Goal: Task Accomplishment & Management: Complete application form

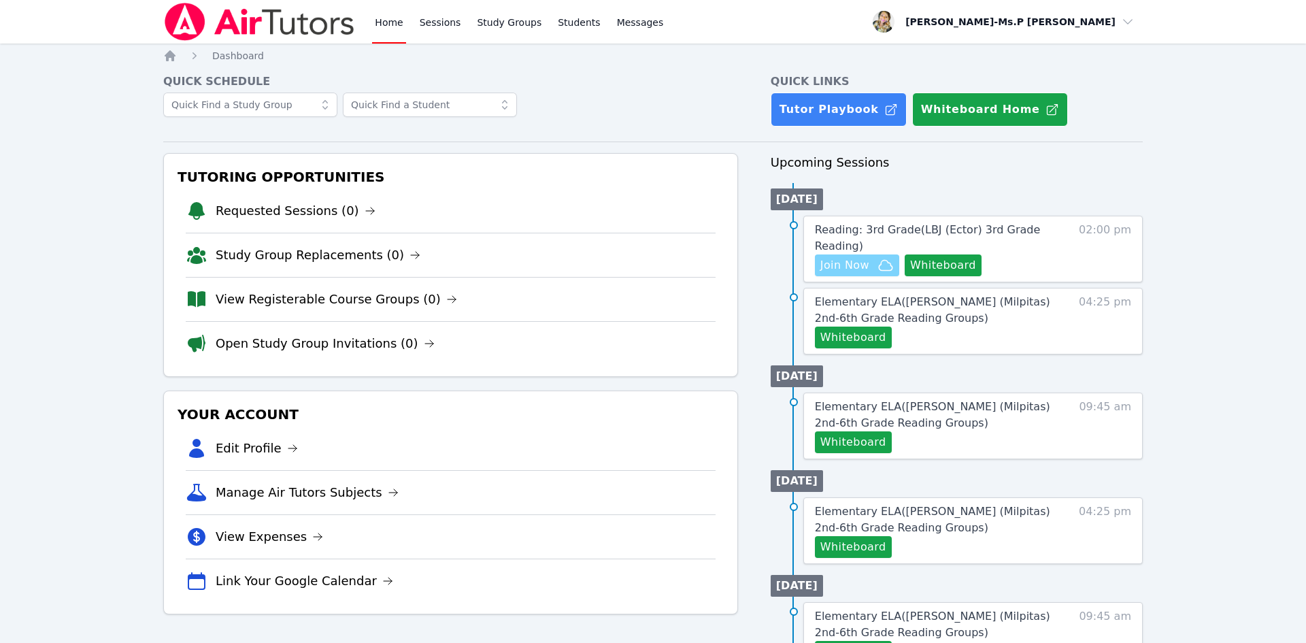
click at [850, 263] on span "Join Now" at bounding box center [845, 265] width 49 height 16
click at [887, 226] on span "Reading: 3rd Grade ( LBJ (Ector) 3rd Grade Reading )" at bounding box center [927, 237] width 225 height 29
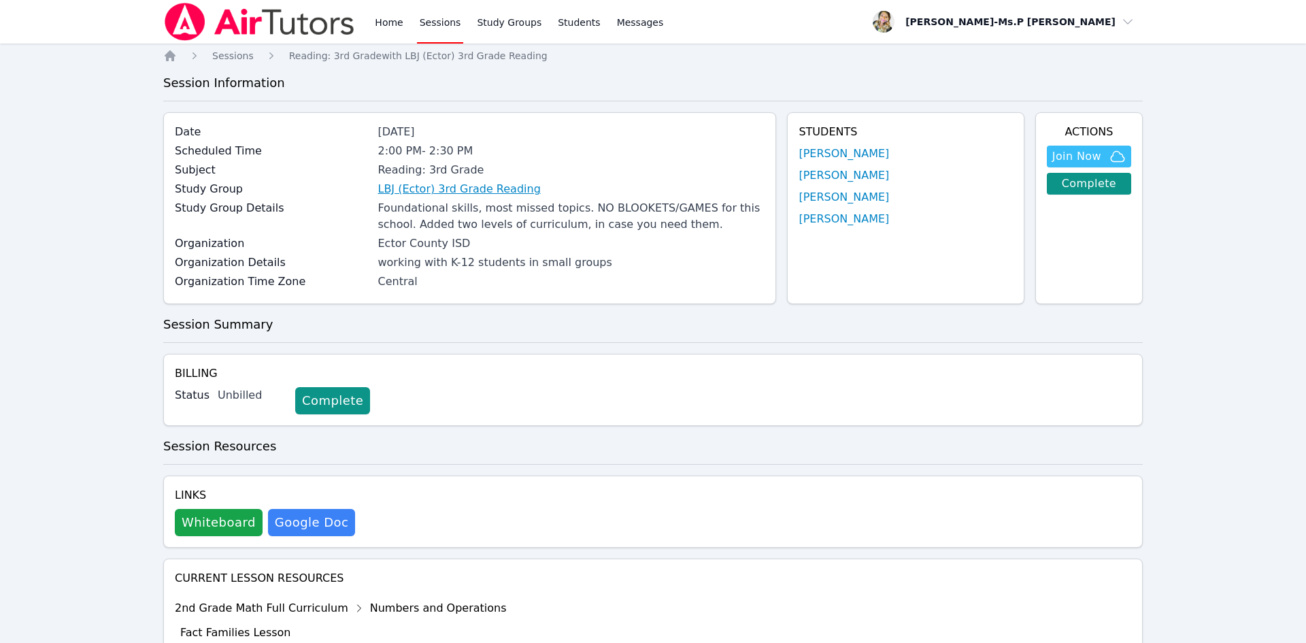
click at [431, 188] on link "LBJ (Ector) 3rd Grade Reading" at bounding box center [459, 189] width 163 height 16
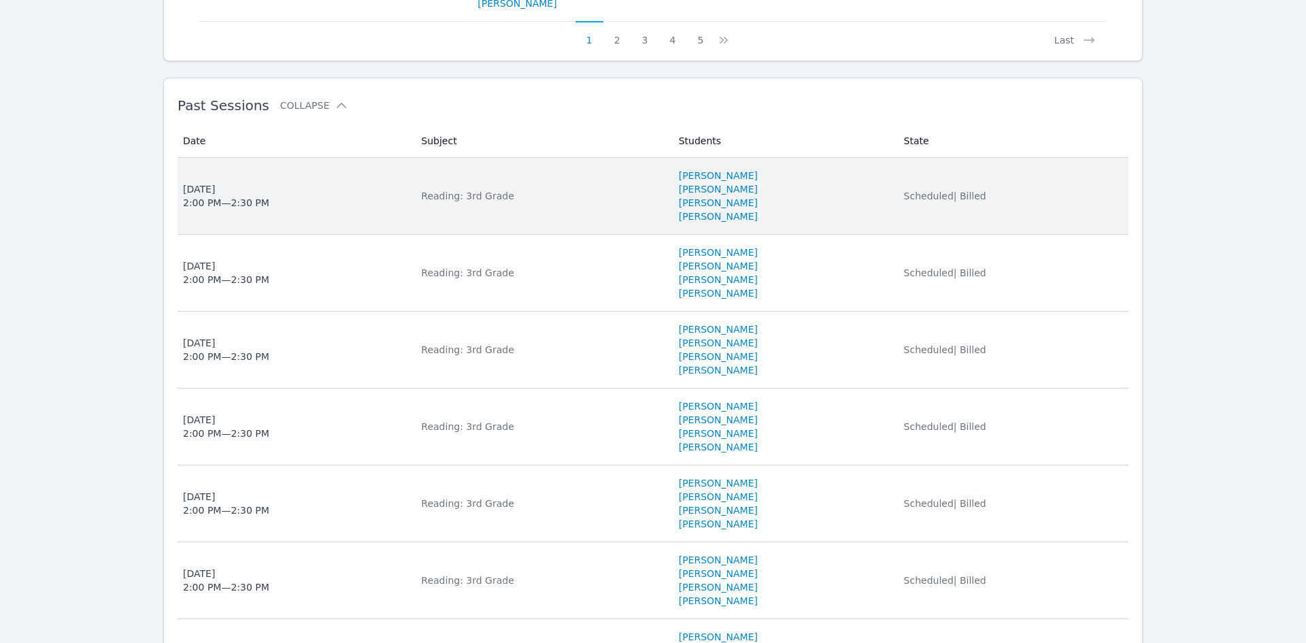
scroll to position [1057, 0]
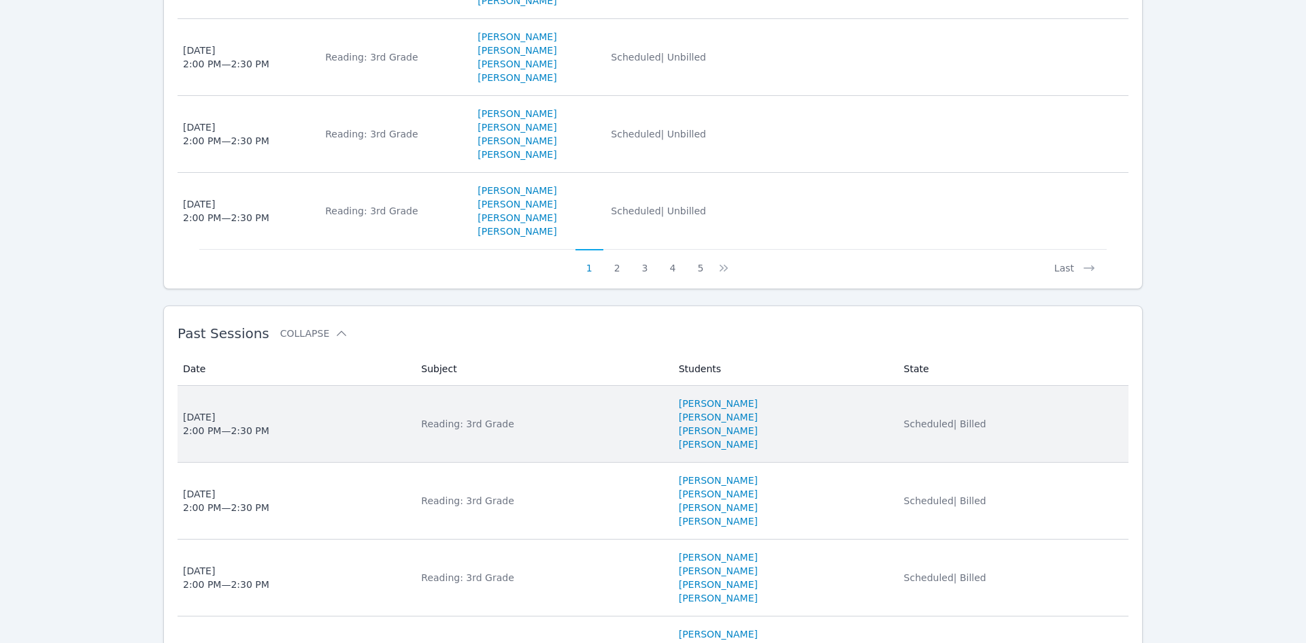
click at [225, 430] on div "[DATE] 2:00 PM — 2:30 PM" at bounding box center [226, 423] width 86 height 27
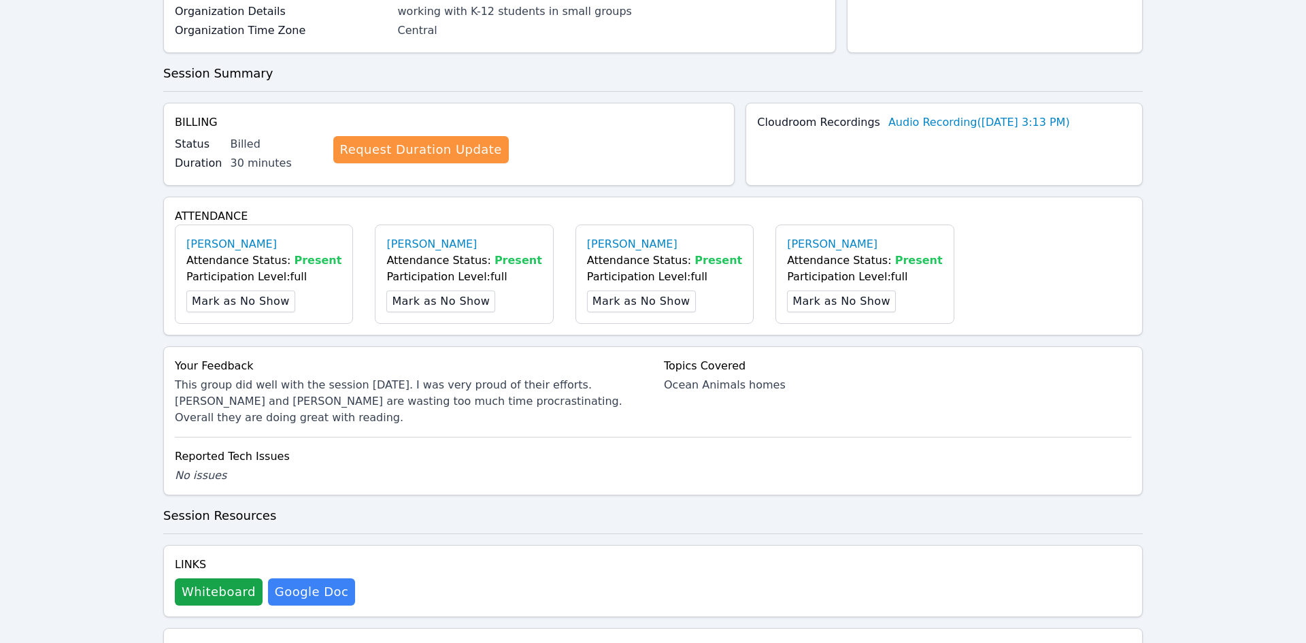
scroll to position [276, 0]
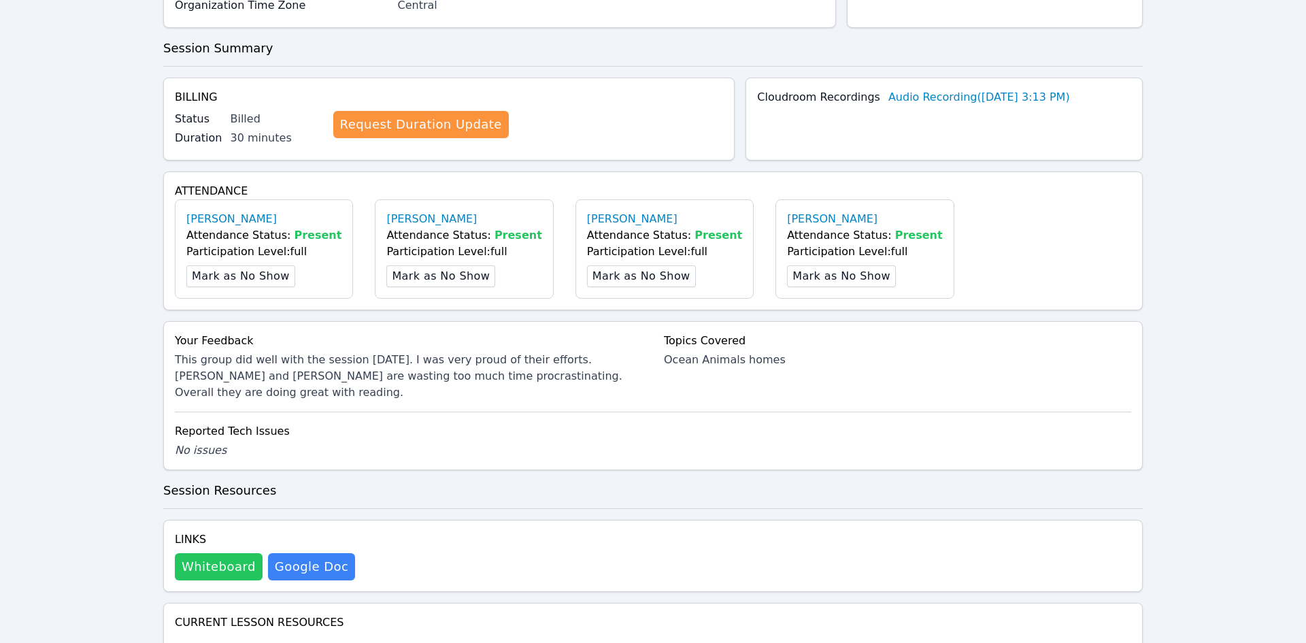
click at [208, 553] on button "Whiteboard" at bounding box center [219, 566] width 88 height 27
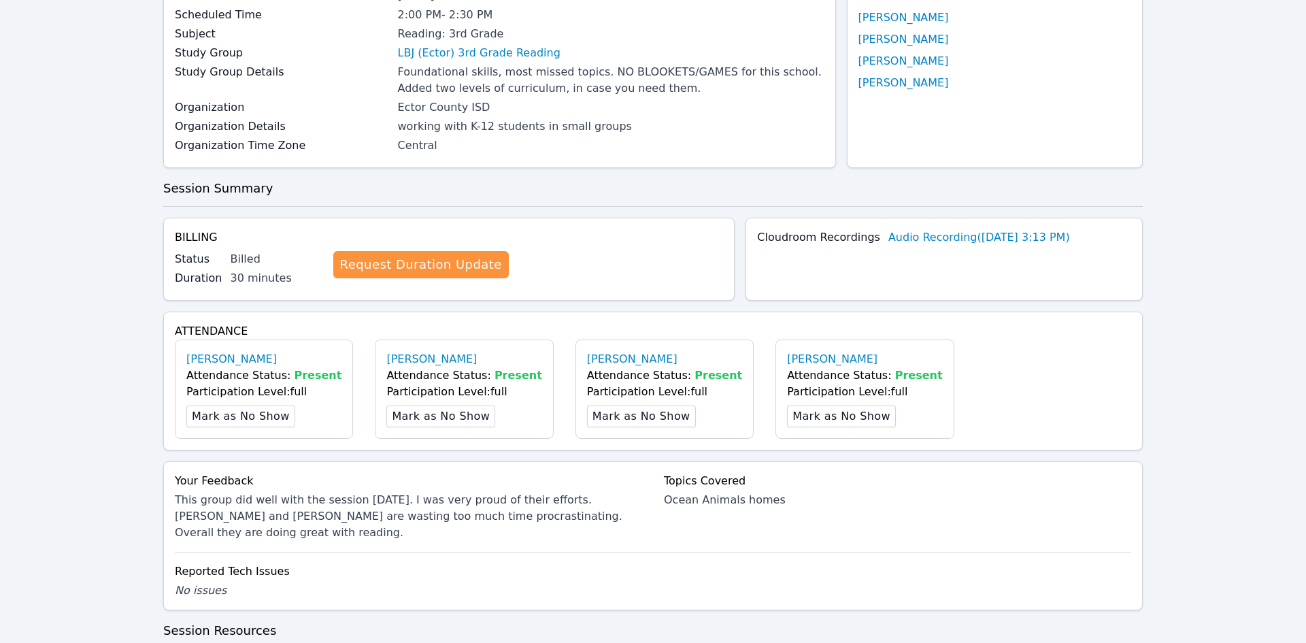
scroll to position [0, 0]
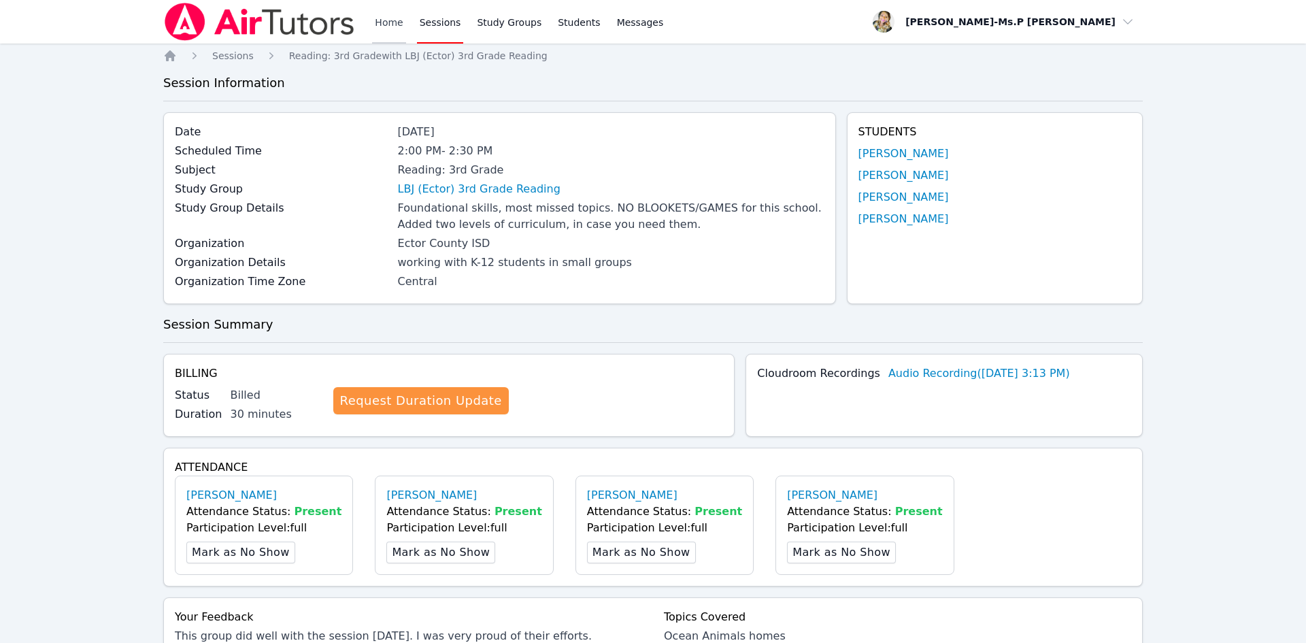
click at [393, 22] on link "Home" at bounding box center [388, 22] width 33 height 44
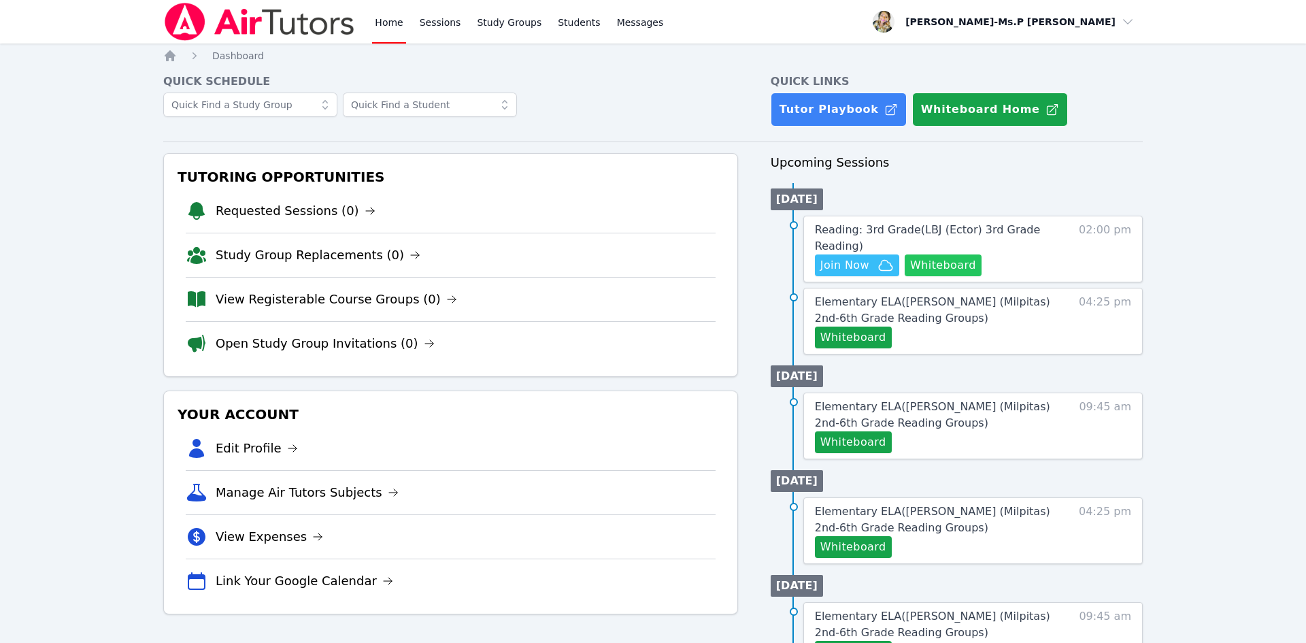
click at [953, 271] on button "Whiteboard" at bounding box center [943, 265] width 77 height 22
click at [437, 8] on link "Sessions" at bounding box center [440, 22] width 47 height 44
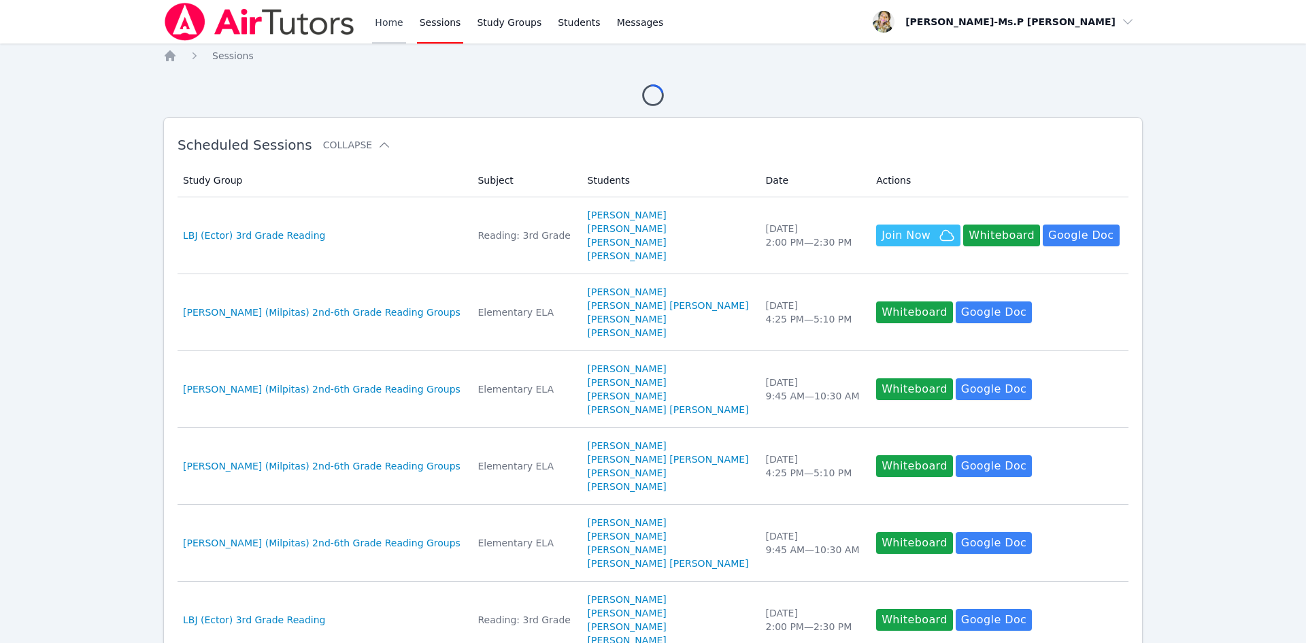
click at [386, 19] on link "Home" at bounding box center [388, 22] width 33 height 44
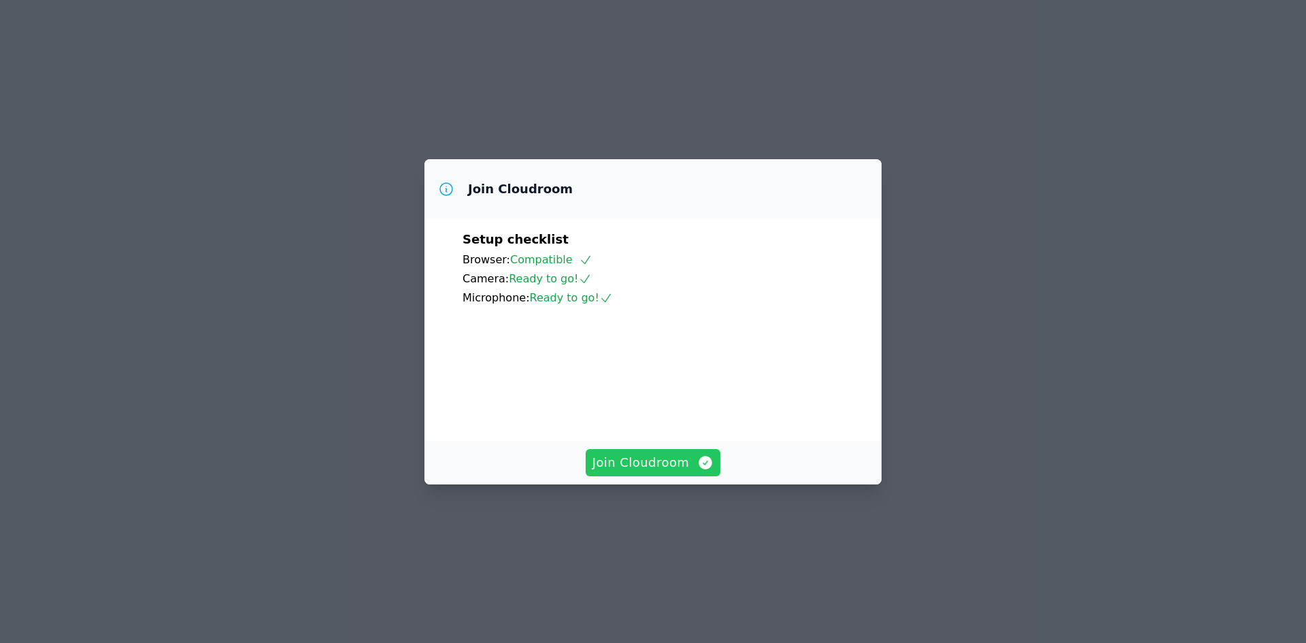
click at [664, 472] on span "Join Cloudroom" at bounding box center [654, 462] width 122 height 19
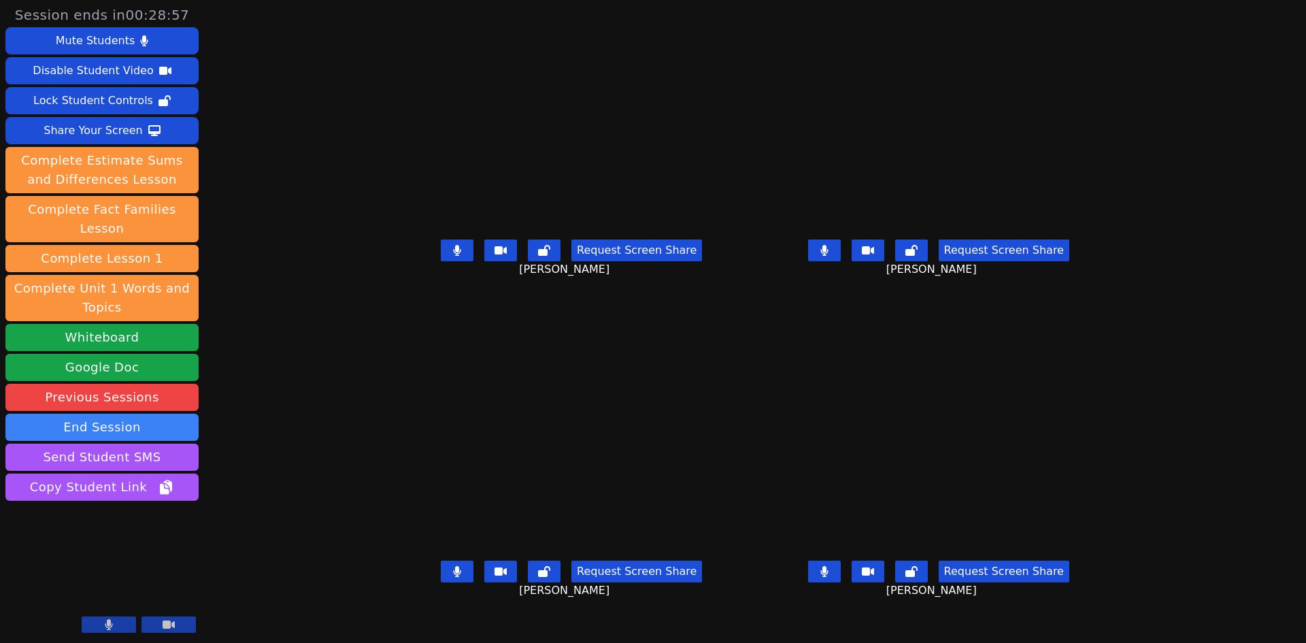
click at [453, 256] on icon at bounding box center [457, 250] width 8 height 11
click at [841, 261] on button at bounding box center [824, 251] width 33 height 22
click at [828, 577] on icon at bounding box center [824, 571] width 7 height 11
click at [454, 577] on icon at bounding box center [457, 571] width 7 height 11
click at [831, 256] on icon at bounding box center [825, 250] width 14 height 11
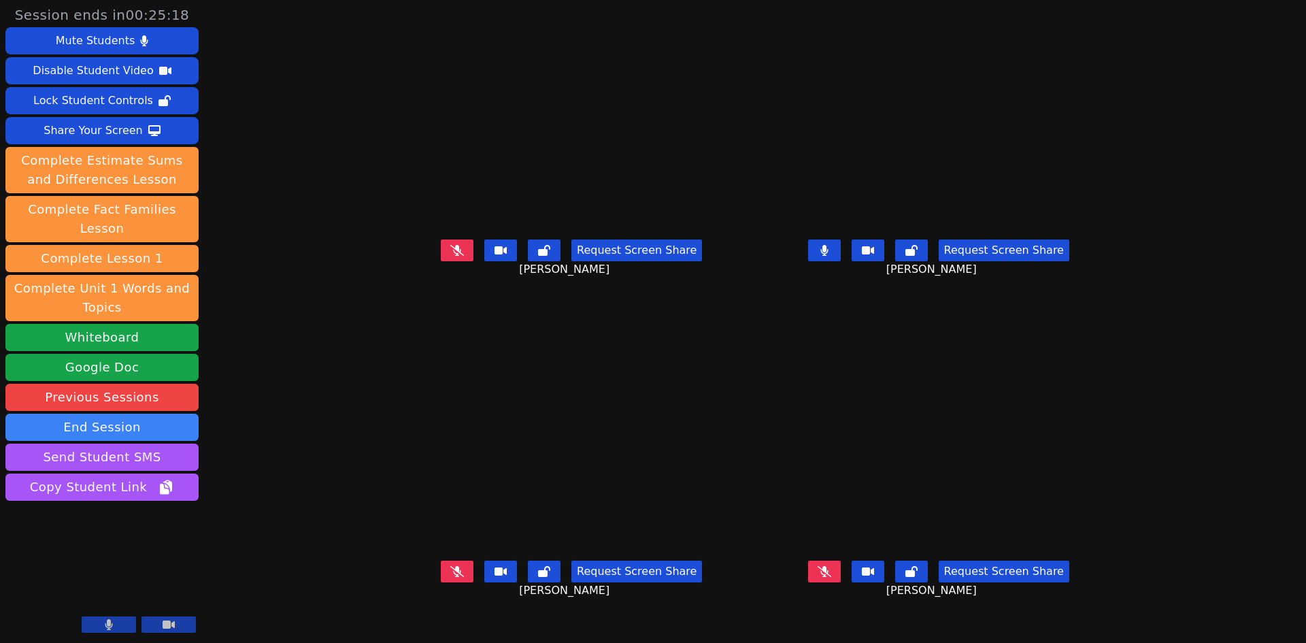
click at [829, 256] on icon at bounding box center [825, 250] width 8 height 11
click at [441, 261] on button at bounding box center [457, 251] width 33 height 22
click at [454, 256] on icon at bounding box center [457, 250] width 7 height 11
click at [841, 582] on button at bounding box center [824, 572] width 33 height 22
click at [831, 577] on icon at bounding box center [825, 571] width 14 height 11
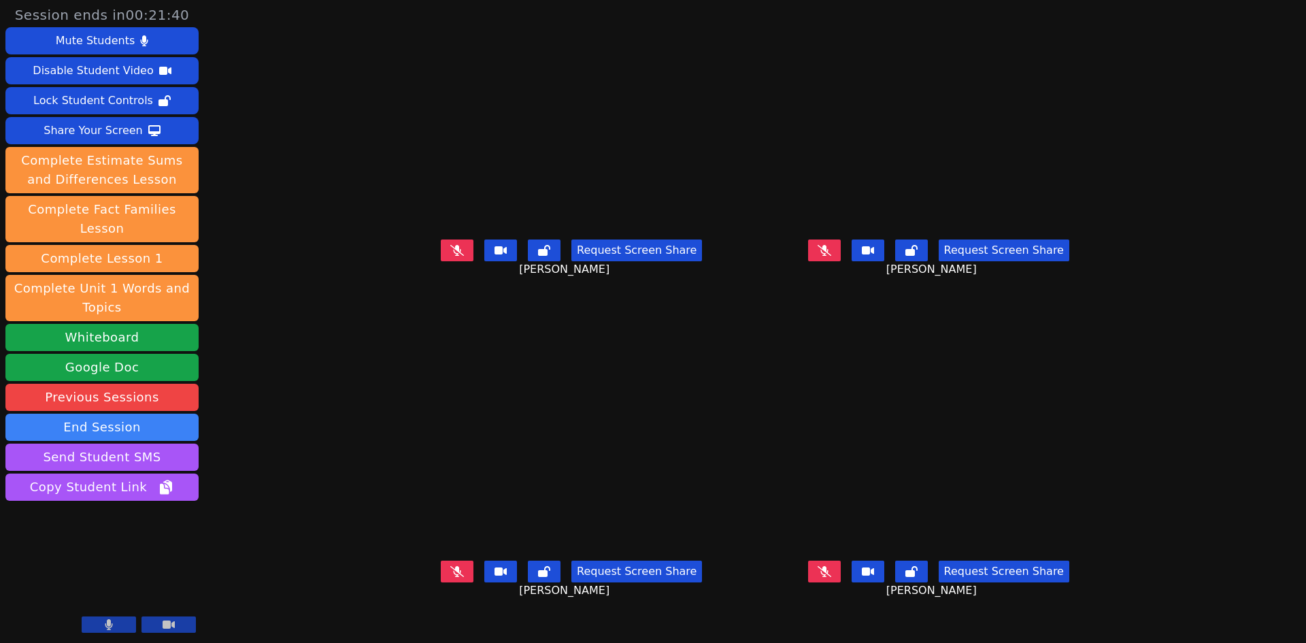
click at [841, 582] on button at bounding box center [824, 572] width 33 height 22
click at [450, 255] on icon at bounding box center [457, 249] width 14 height 11
drag, startPoint x: 394, startPoint y: 281, endPoint x: 384, endPoint y: 291, distance: 14.4
click at [393, 288] on div "Request Screen Share Oscar Avila" at bounding box center [571, 261] width 357 height 54
click at [441, 261] on button at bounding box center [457, 251] width 33 height 22
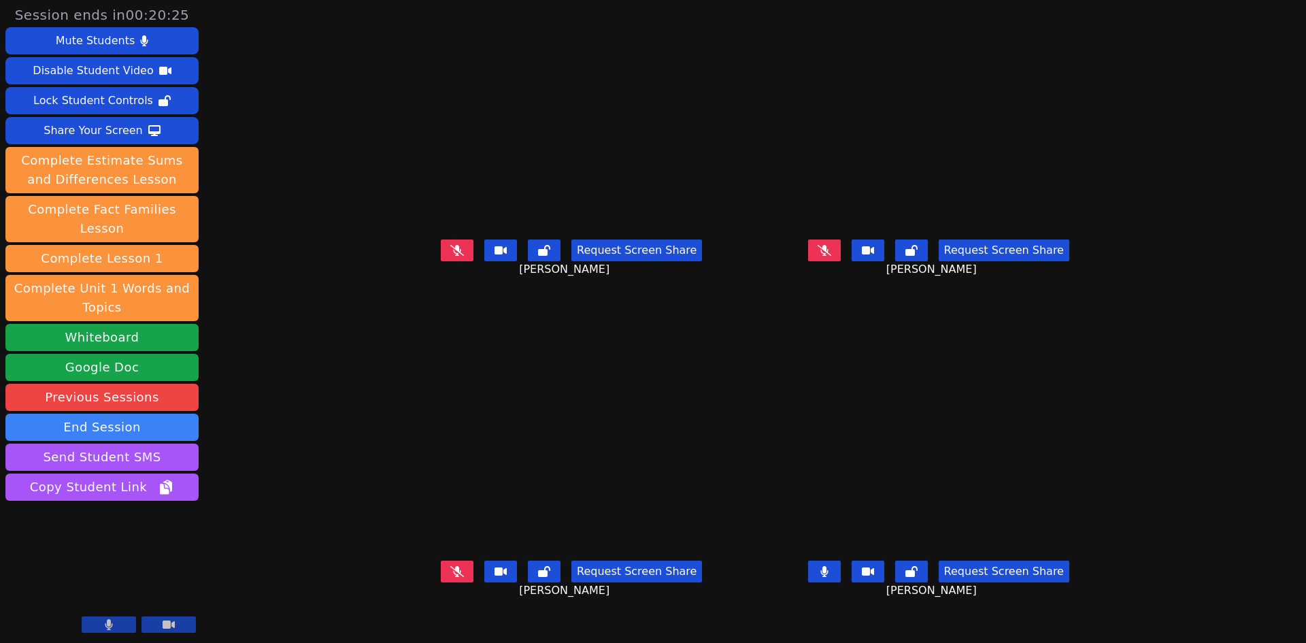
click at [450, 577] on icon at bounding box center [457, 571] width 14 height 11
click at [441, 582] on button at bounding box center [457, 572] width 33 height 22
click at [454, 256] on icon at bounding box center [457, 250] width 7 height 11
click at [453, 256] on icon at bounding box center [457, 250] width 8 height 11
click at [538, 256] on icon at bounding box center [544, 250] width 12 height 11
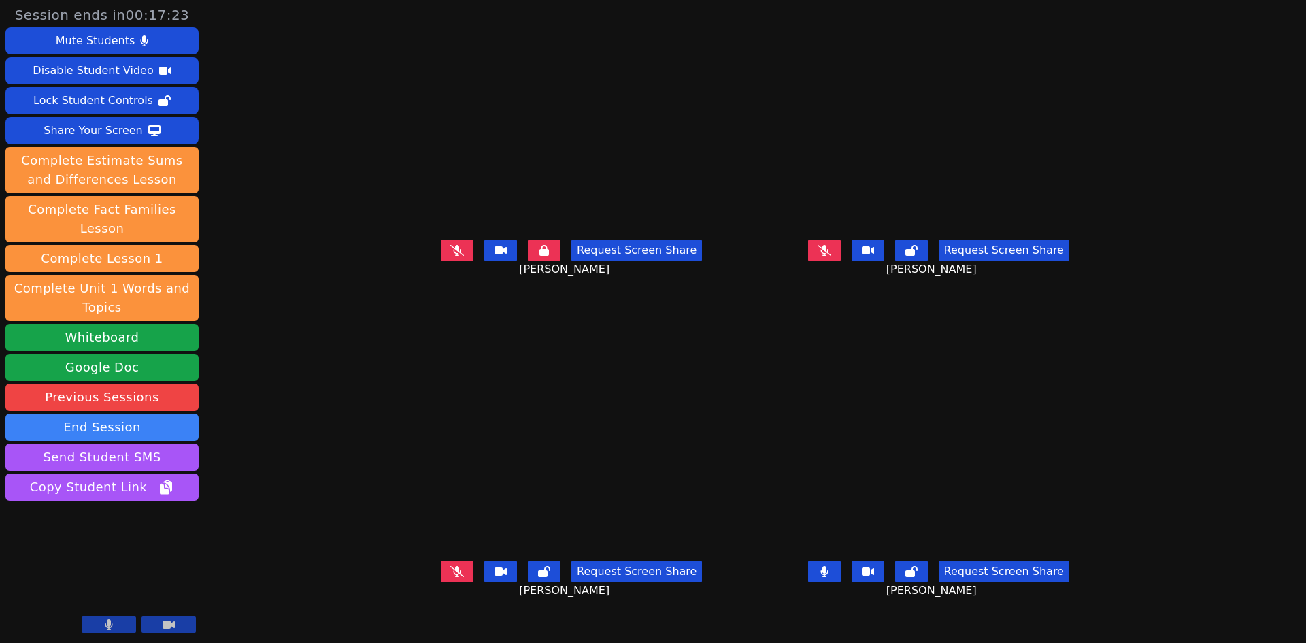
click at [538, 577] on icon at bounding box center [544, 571] width 12 height 11
click at [918, 256] on icon at bounding box center [912, 250] width 12 height 11
click at [841, 582] on button at bounding box center [824, 572] width 33 height 22
click at [828, 577] on icon at bounding box center [824, 571] width 7 height 11
click at [917, 256] on icon at bounding box center [912, 250] width 10 height 11
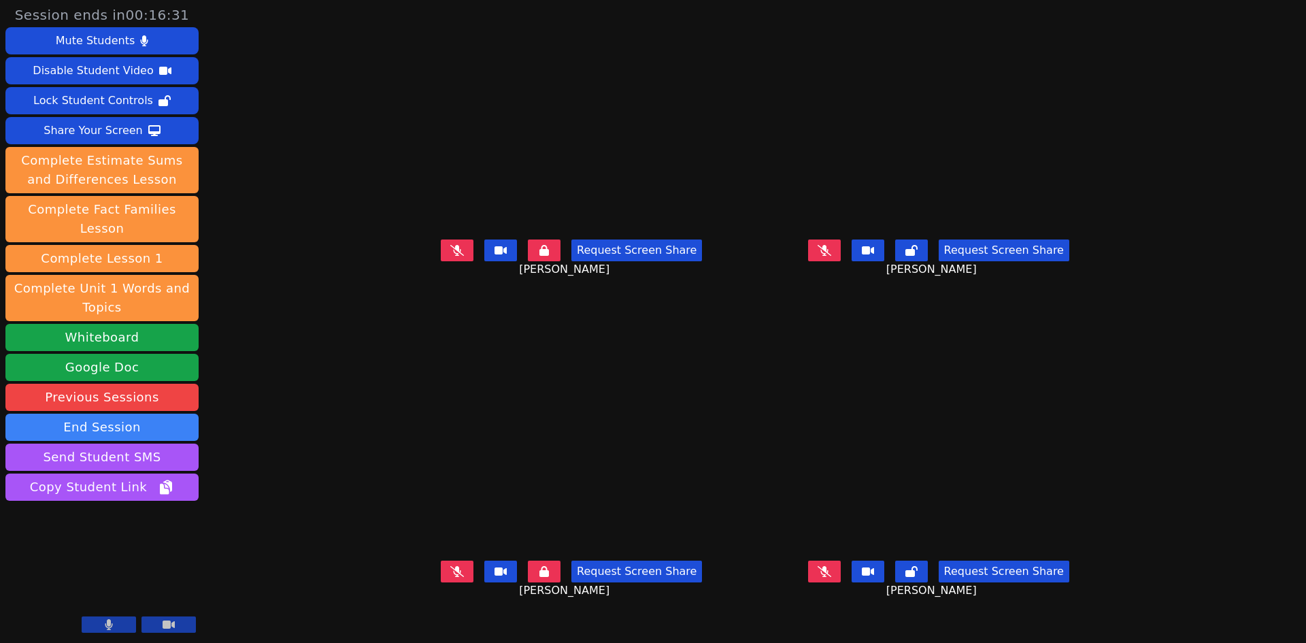
click at [528, 261] on button at bounding box center [544, 251] width 33 height 22
click at [519, 599] on span "[PERSON_NAME]" at bounding box center [566, 590] width 94 height 16
click at [540, 577] on icon at bounding box center [545, 571] width 10 height 11
click at [831, 256] on icon at bounding box center [825, 250] width 14 height 11
click at [829, 256] on icon at bounding box center [825, 250] width 8 height 11
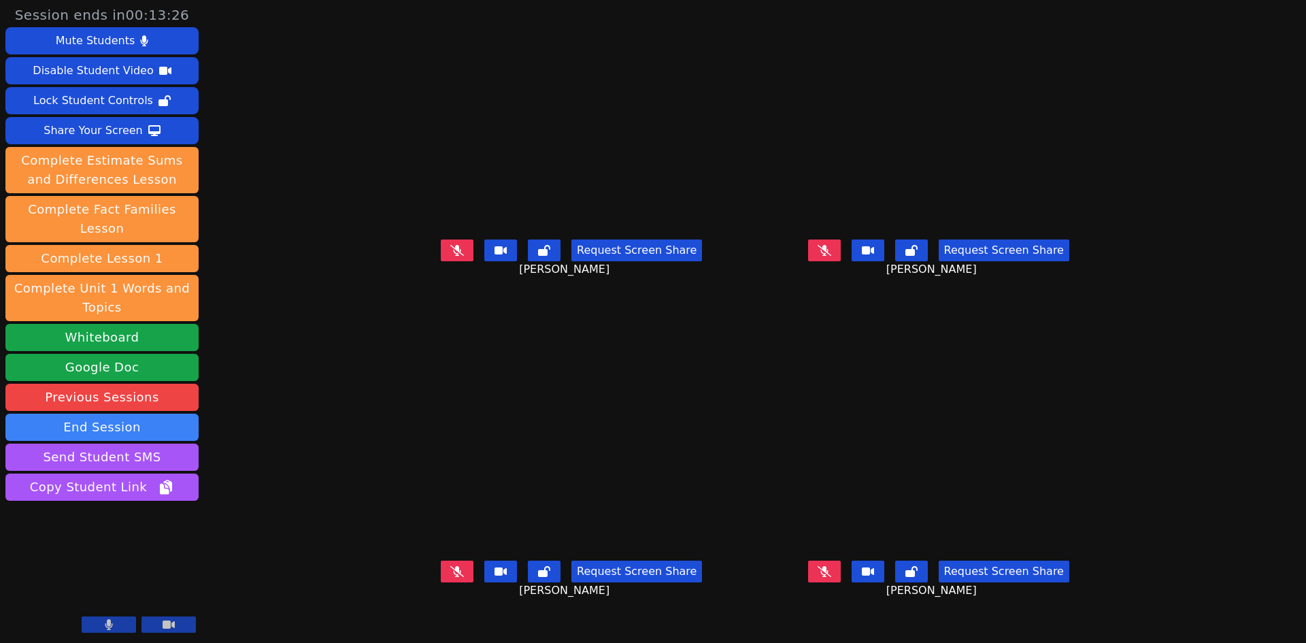
click at [841, 582] on button at bounding box center [824, 572] width 33 height 22
click at [831, 577] on icon at bounding box center [825, 571] width 14 height 11
click at [841, 582] on button at bounding box center [824, 572] width 33 height 22
click at [450, 577] on icon at bounding box center [457, 571] width 14 height 11
click at [453, 577] on icon at bounding box center [457, 571] width 8 height 11
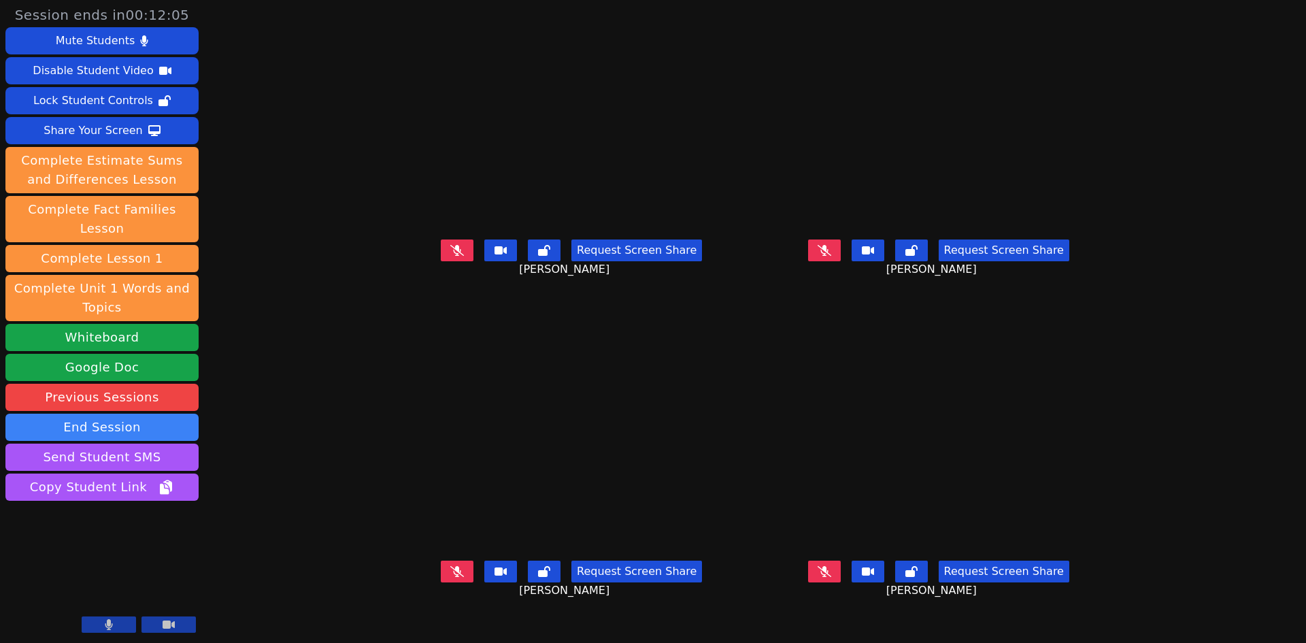
click at [450, 577] on icon at bounding box center [457, 571] width 14 height 11
click at [453, 577] on icon at bounding box center [457, 571] width 8 height 11
click at [441, 261] on button at bounding box center [457, 251] width 33 height 22
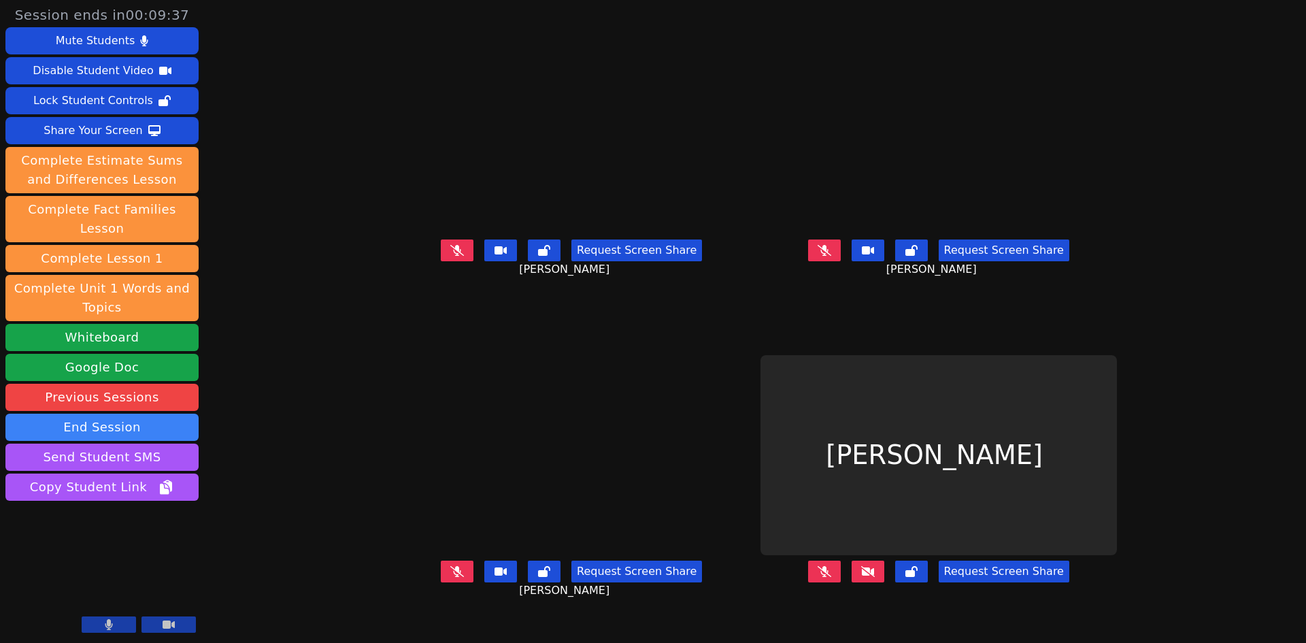
click at [875, 577] on icon at bounding box center [868, 571] width 14 height 11
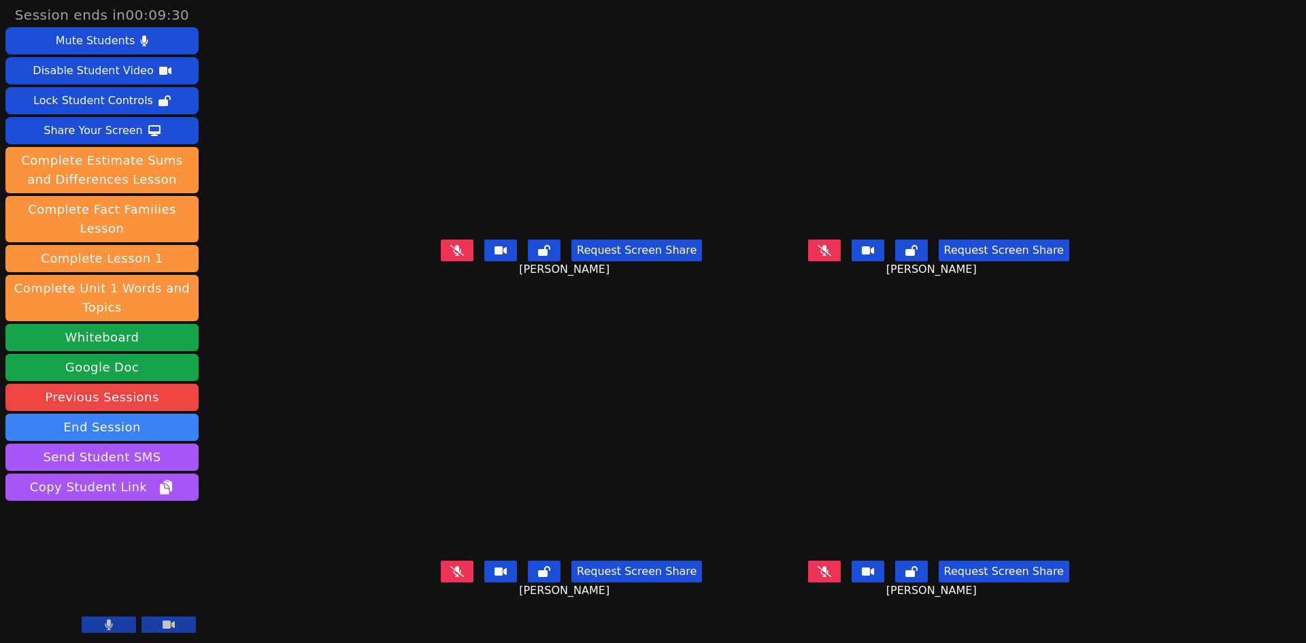
click at [831, 577] on icon at bounding box center [825, 571] width 14 height 11
click at [76, 129] on div "Share Your Screen" at bounding box center [93, 131] width 99 height 22
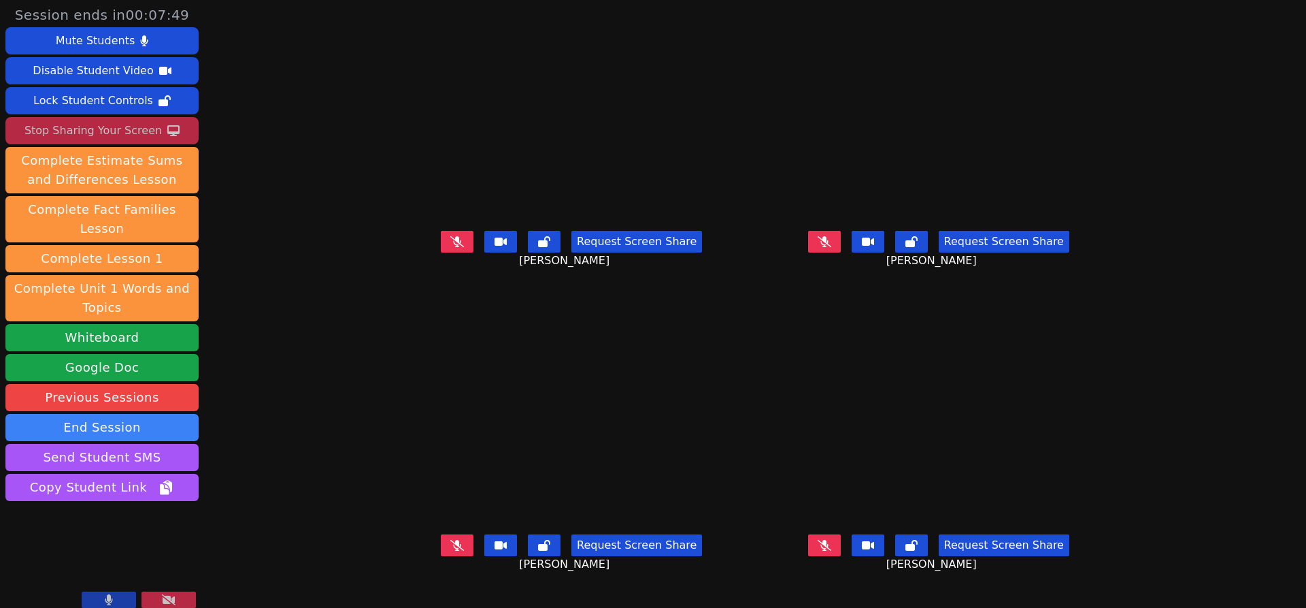
click at [441, 556] on button at bounding box center [457, 545] width 33 height 22
click at [450, 246] on icon at bounding box center [457, 240] width 14 height 11
click at [454, 247] on icon at bounding box center [457, 241] width 7 height 11
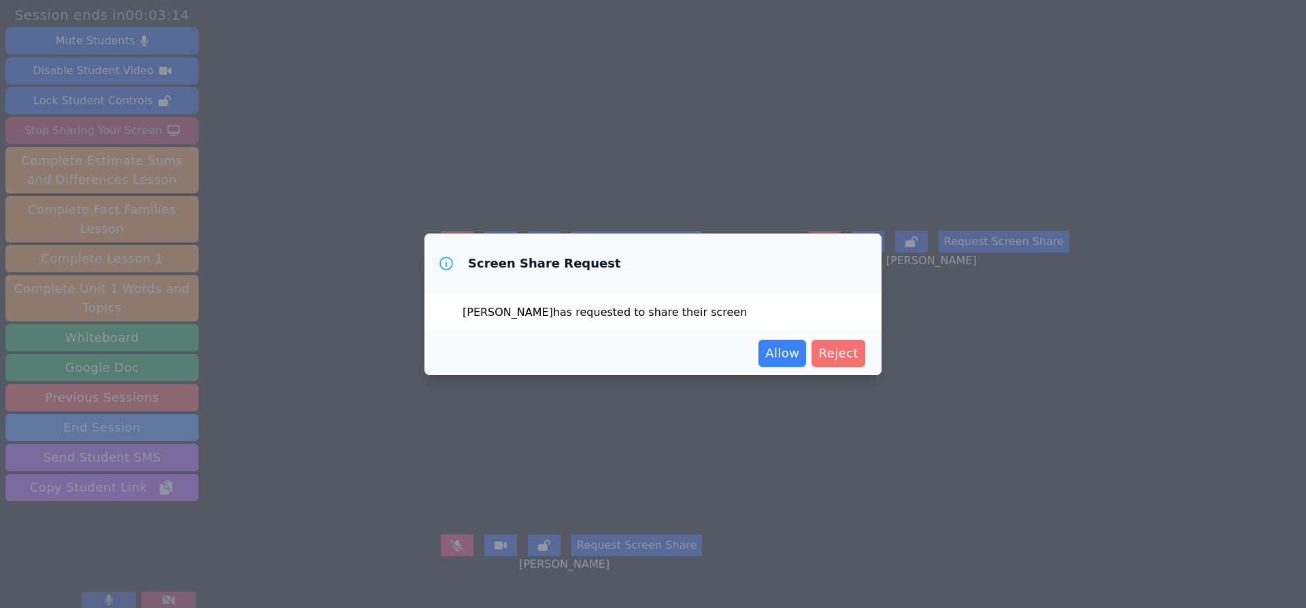
click at [838, 350] on span "Reject" at bounding box center [839, 353] width 40 height 19
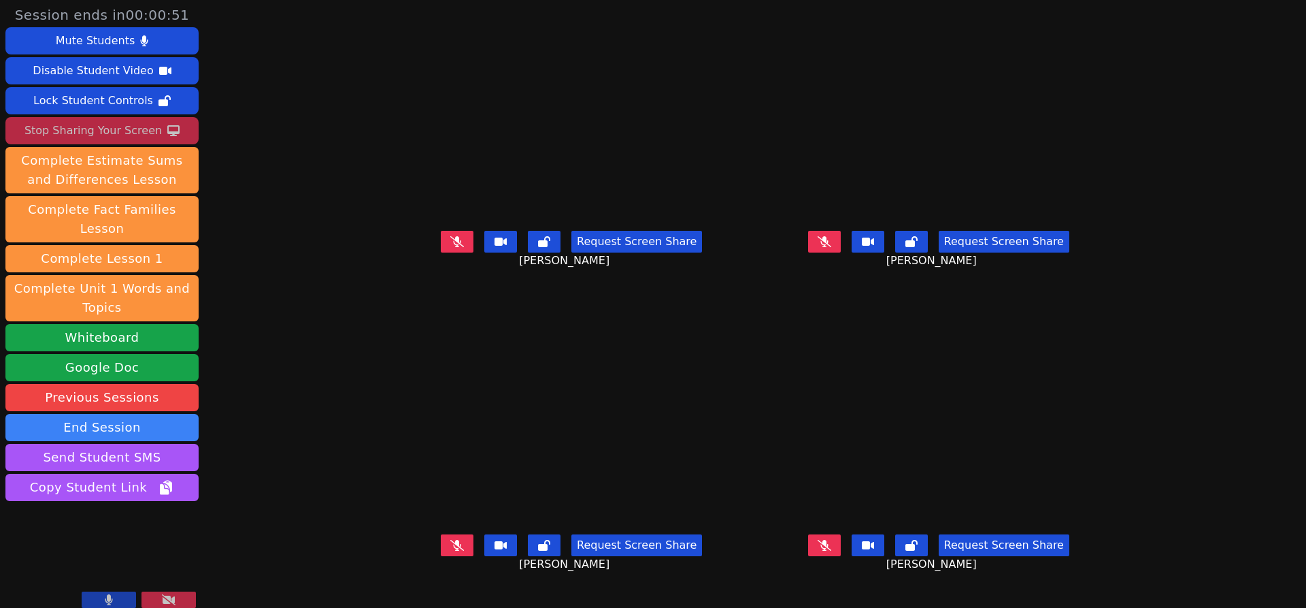
click at [841, 252] on button at bounding box center [824, 242] width 33 height 22
click at [450, 246] on icon at bounding box center [457, 240] width 14 height 11
click at [841, 556] on button at bounding box center [824, 545] width 33 height 22
click at [441, 556] on button at bounding box center [457, 545] width 33 height 22
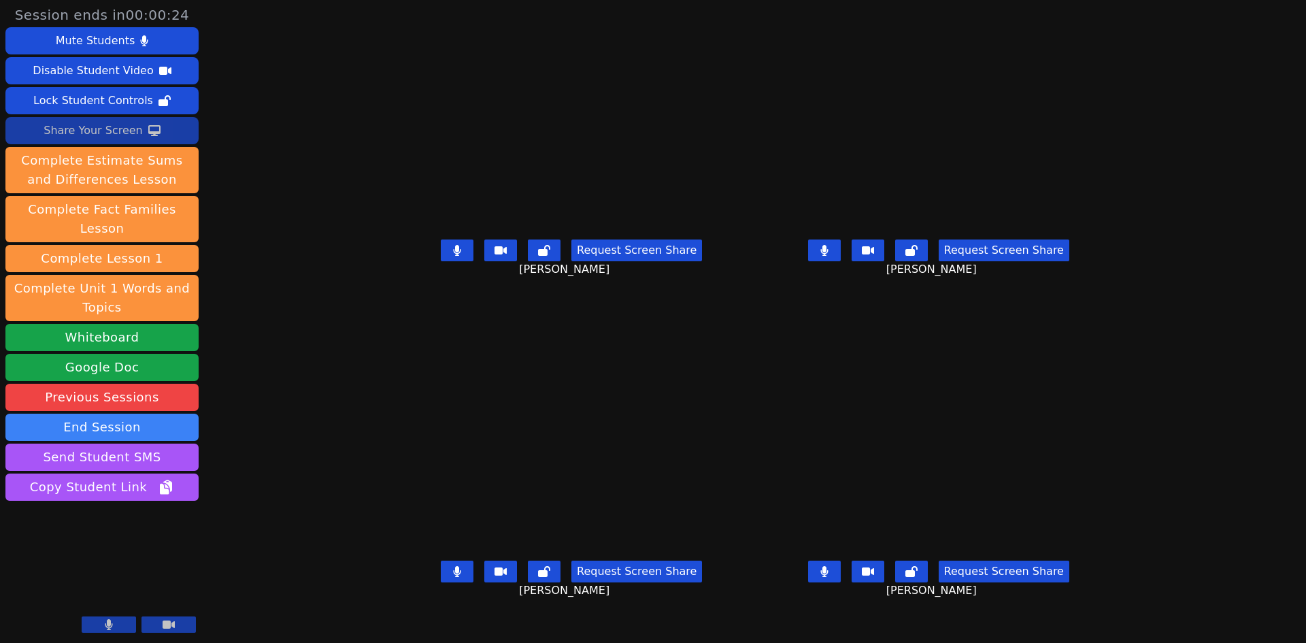
click at [441, 582] on button at bounding box center [457, 572] width 33 height 22
click at [902, 610] on div "Request Screen Share Oscar Avila" at bounding box center [939, 582] width 357 height 54
click at [828, 577] on icon at bounding box center [824, 571] width 7 height 11
click at [841, 261] on button at bounding box center [824, 251] width 33 height 22
click at [454, 577] on icon at bounding box center [457, 571] width 7 height 11
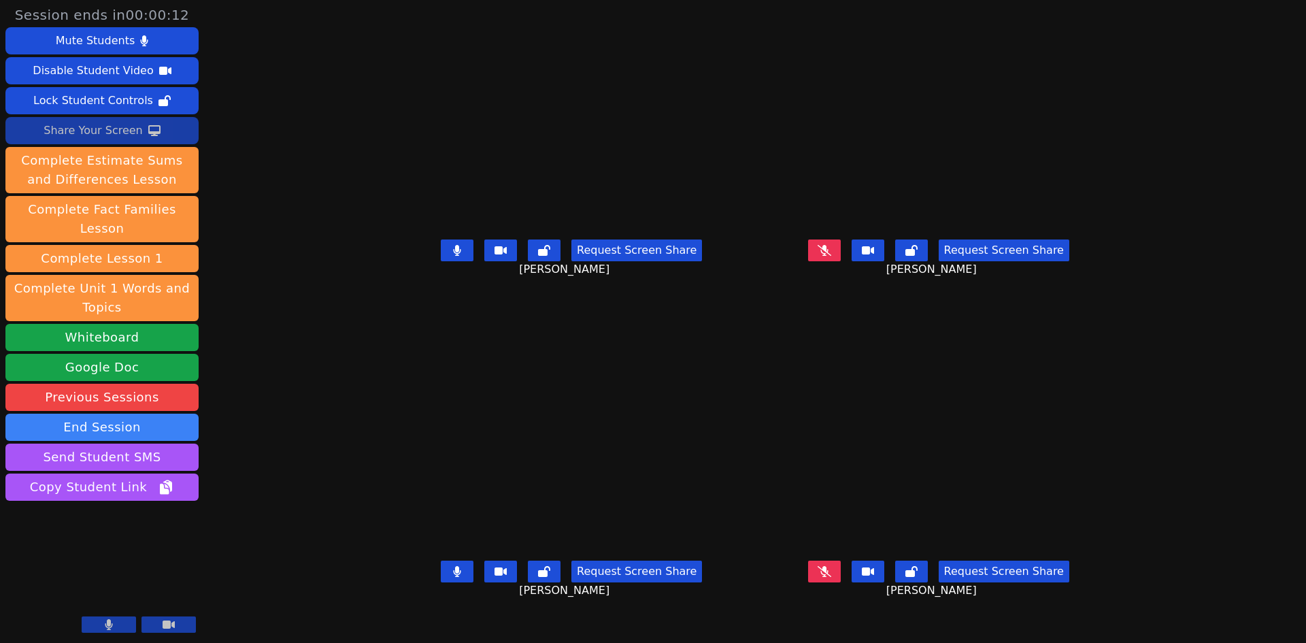
click at [538, 577] on icon at bounding box center [544, 571] width 12 height 11
click at [831, 255] on icon at bounding box center [825, 249] width 14 height 11
click at [441, 261] on button at bounding box center [457, 251] width 33 height 22
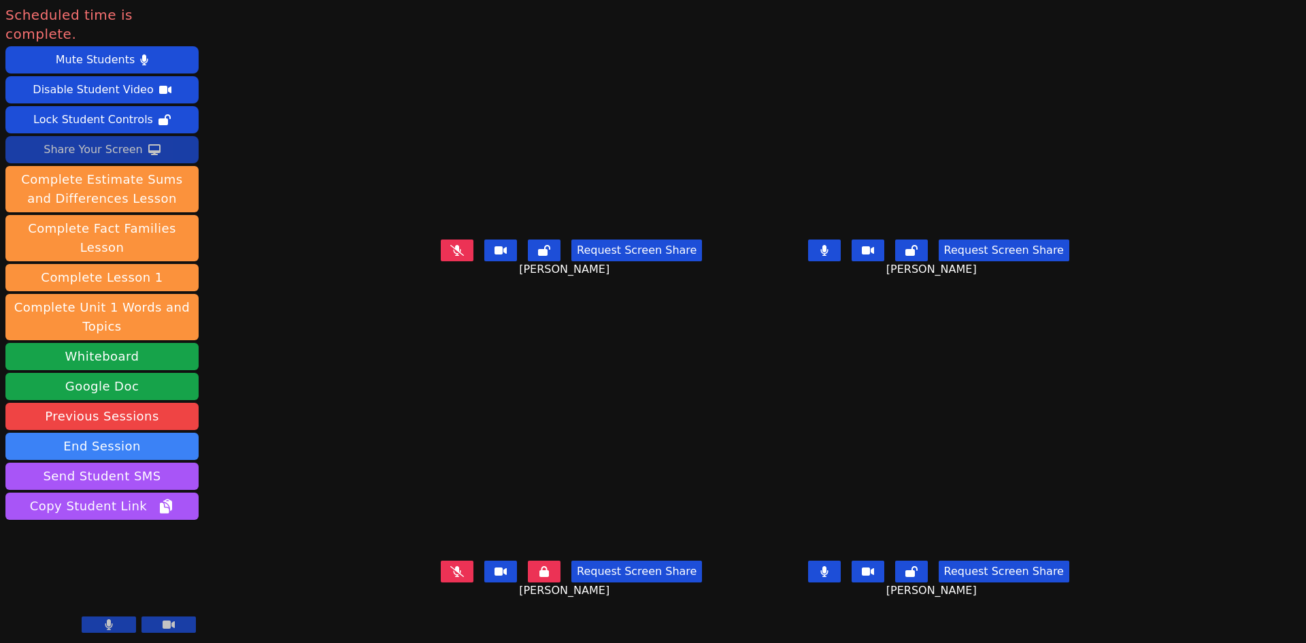
click at [450, 255] on icon at bounding box center [457, 249] width 14 height 11
drag, startPoint x: 900, startPoint y: 280, endPoint x: 894, endPoint y: 283, distance: 7.0
click at [841, 261] on button at bounding box center [824, 251] width 33 height 22
click at [453, 256] on icon at bounding box center [457, 250] width 8 height 11
click at [829, 577] on icon at bounding box center [825, 571] width 8 height 11
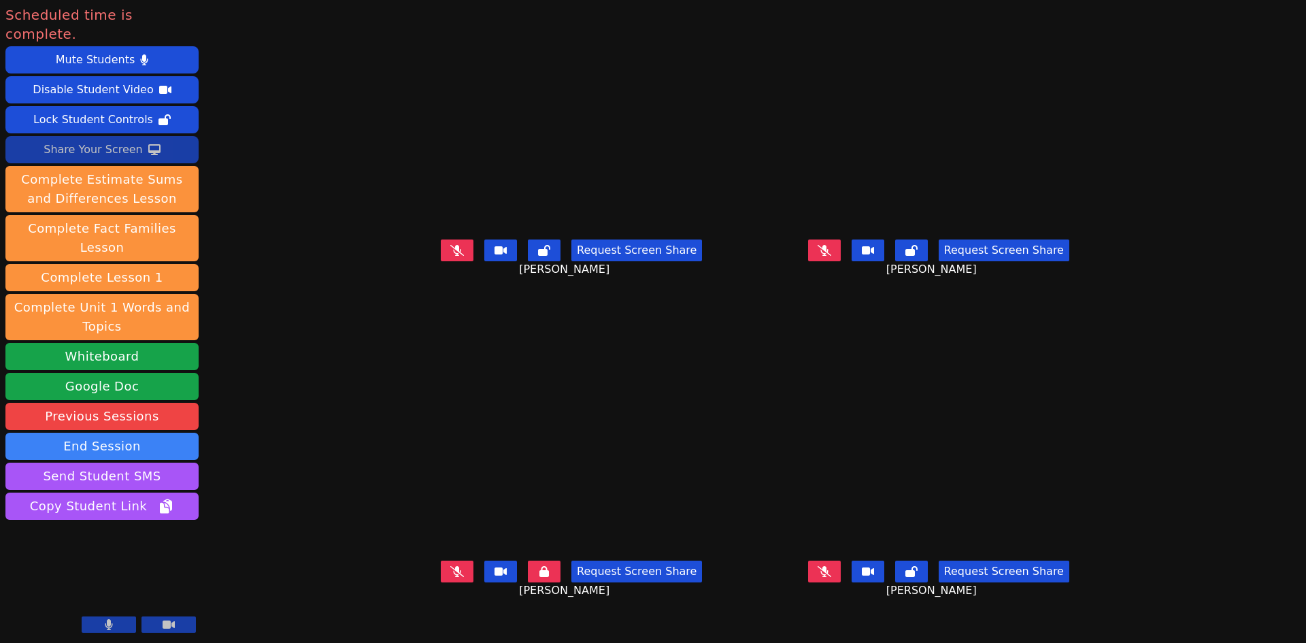
click at [450, 256] on icon at bounding box center [457, 250] width 14 height 11
click at [831, 256] on icon at bounding box center [825, 250] width 14 height 11
click at [831, 577] on icon at bounding box center [825, 571] width 14 height 11
click at [441, 582] on button at bounding box center [457, 572] width 33 height 22
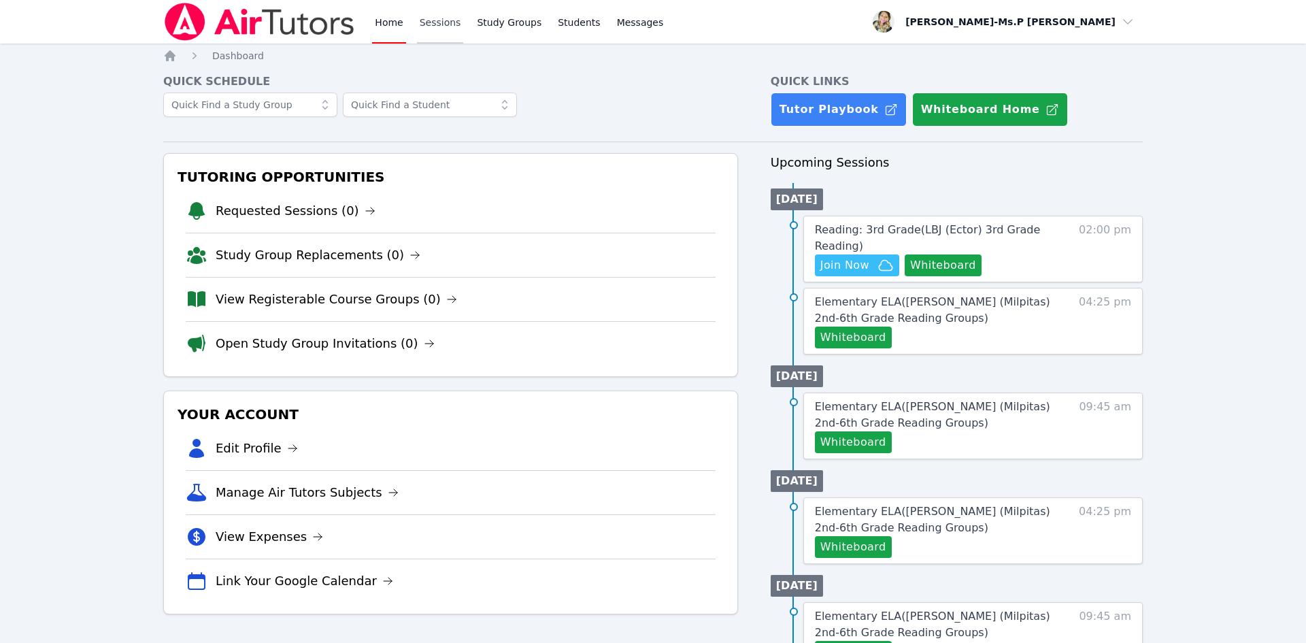
click at [446, 19] on link "Sessions" at bounding box center [440, 22] width 47 height 44
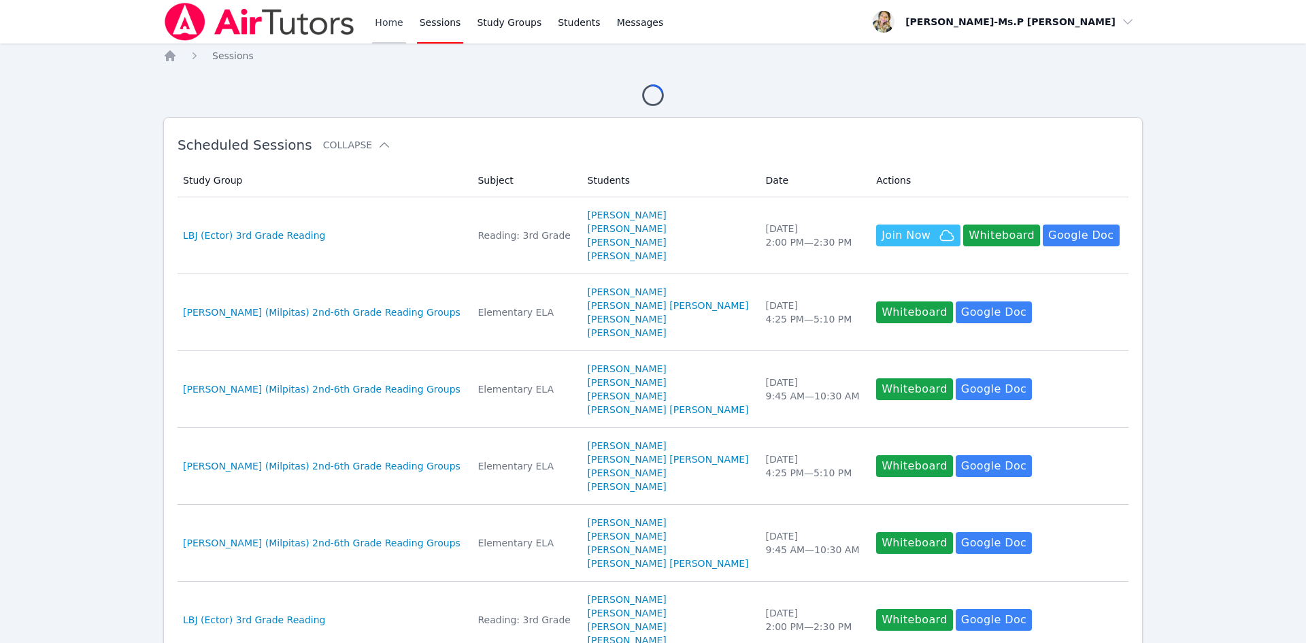
click at [381, 14] on link "Home" at bounding box center [388, 22] width 33 height 44
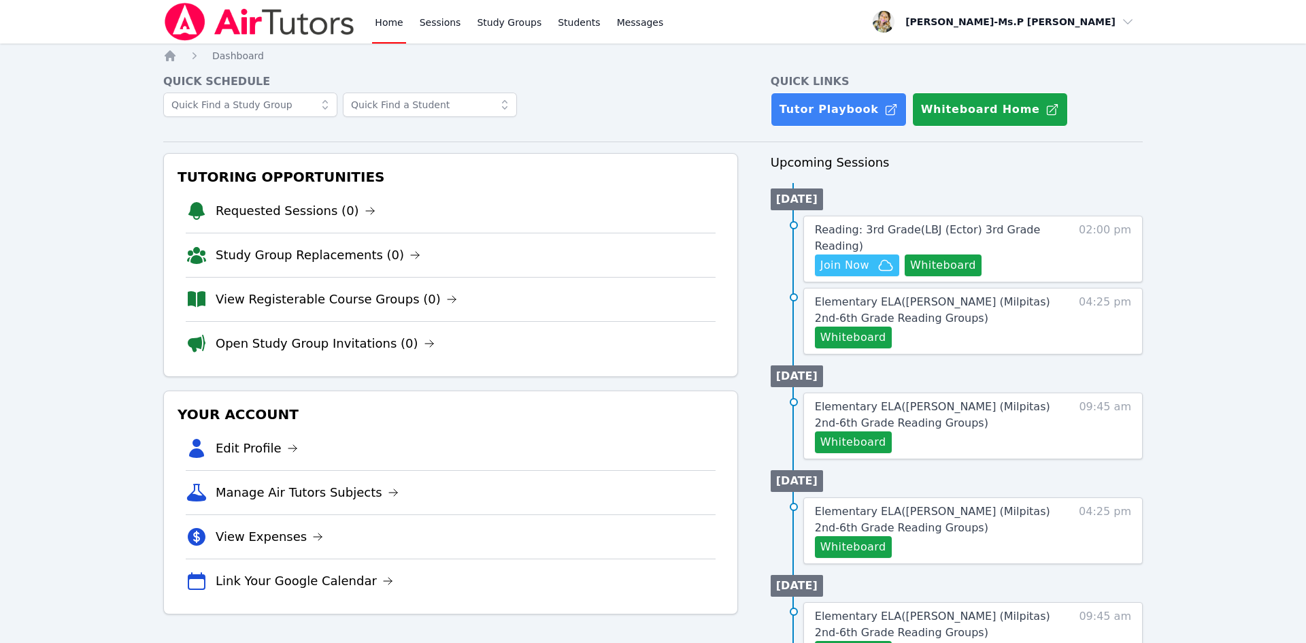
click at [354, 16] on img at bounding box center [259, 22] width 193 height 38
click at [400, 28] on link "Home" at bounding box center [388, 22] width 33 height 44
click at [436, 26] on link "Sessions" at bounding box center [440, 22] width 47 height 44
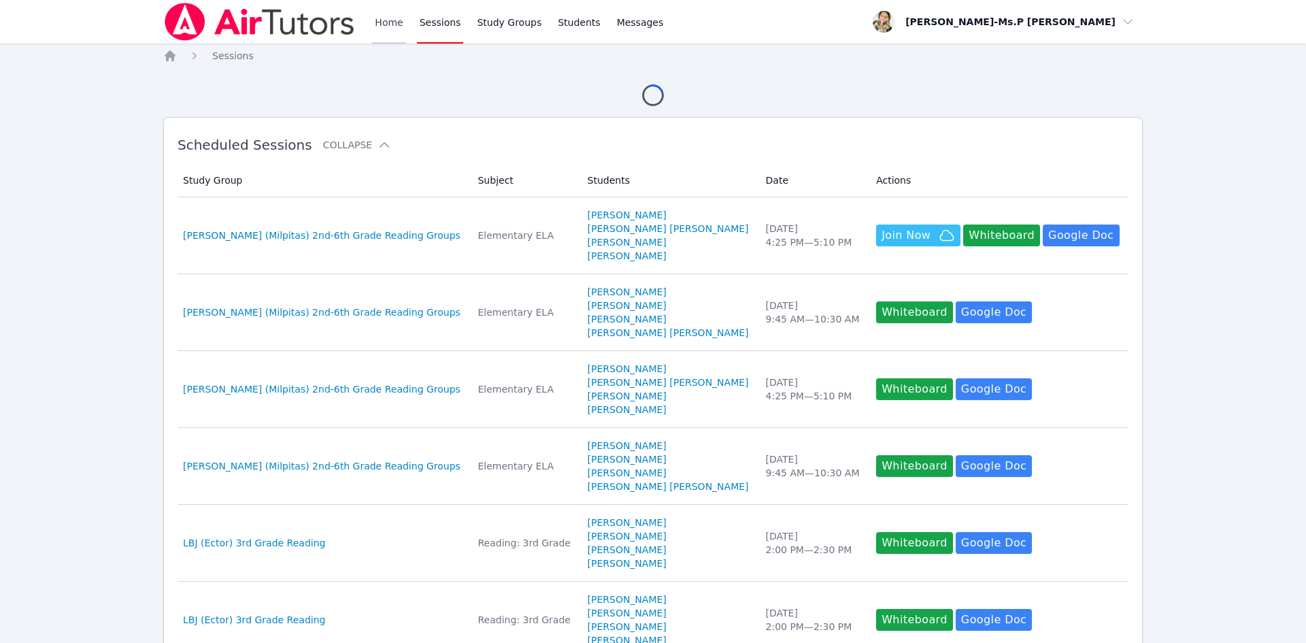
click at [392, 27] on link "Home" at bounding box center [388, 22] width 33 height 44
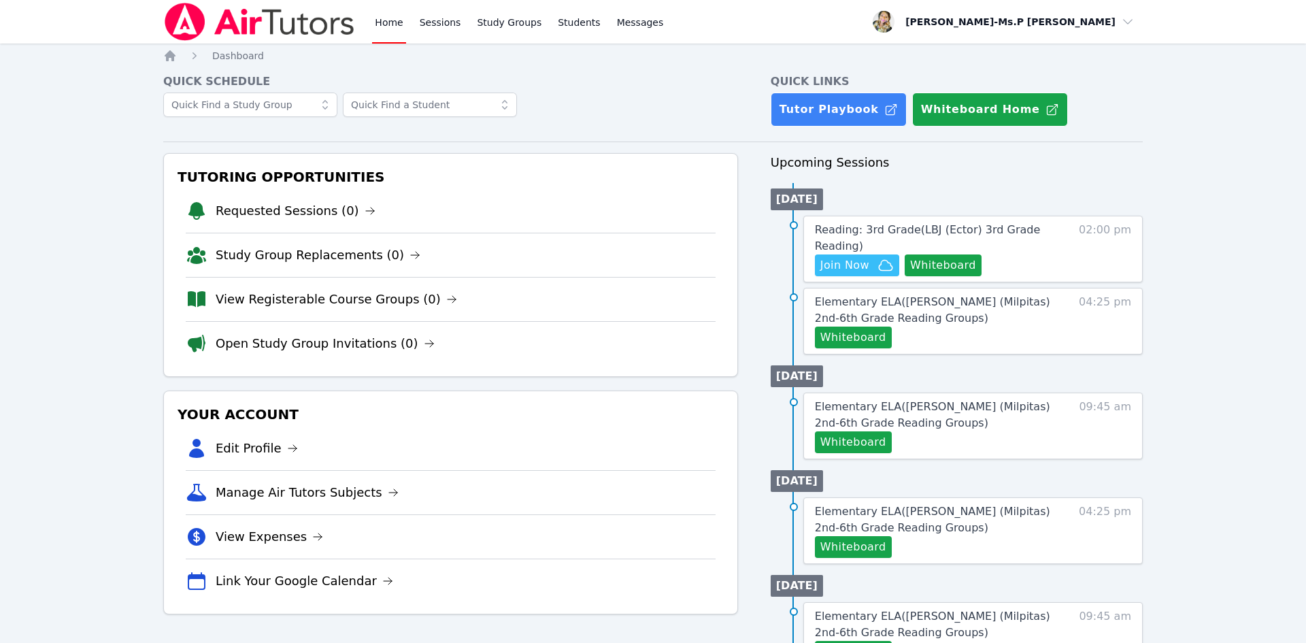
click at [293, 16] on img at bounding box center [259, 22] width 193 height 38
click at [444, 27] on link "Sessions" at bounding box center [440, 22] width 47 height 44
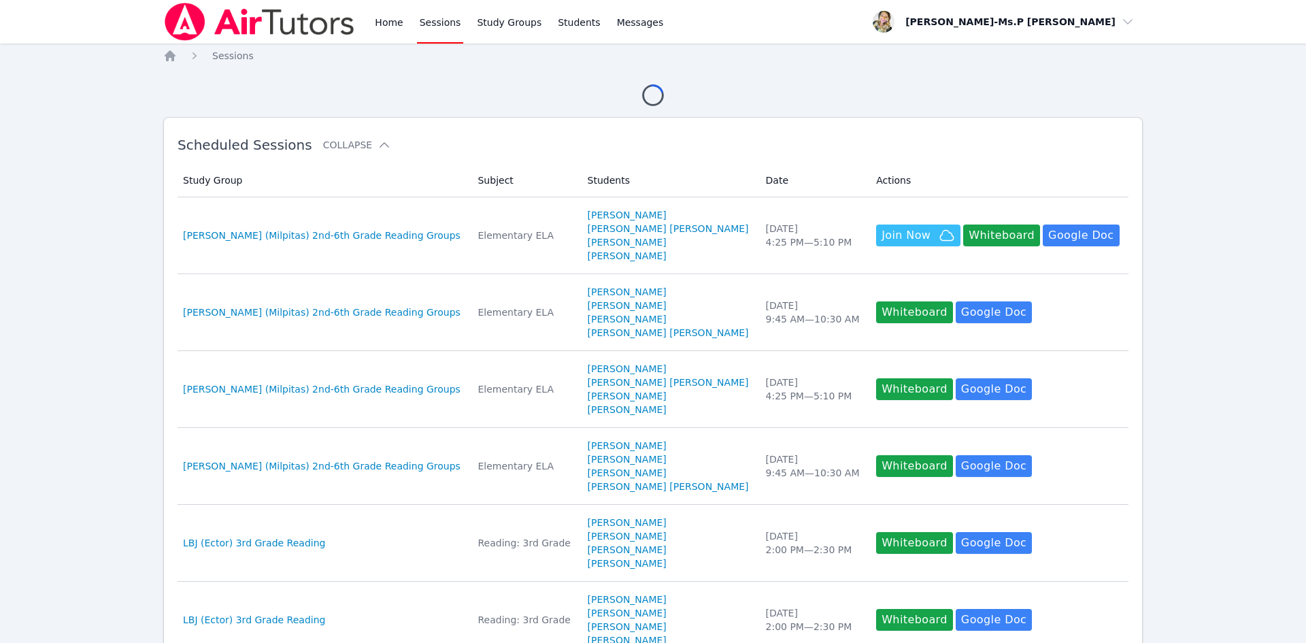
click at [273, 22] on img at bounding box center [259, 22] width 193 height 38
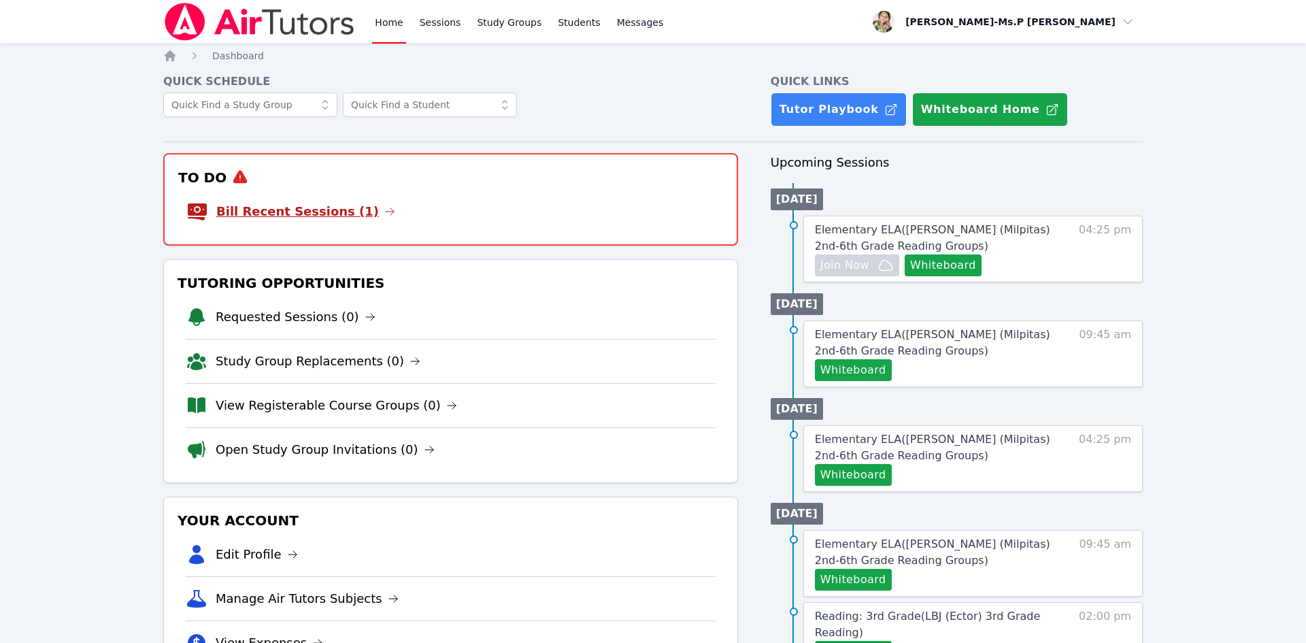
click at [293, 207] on link "Bill Recent Sessions (1)" at bounding box center [305, 211] width 179 height 19
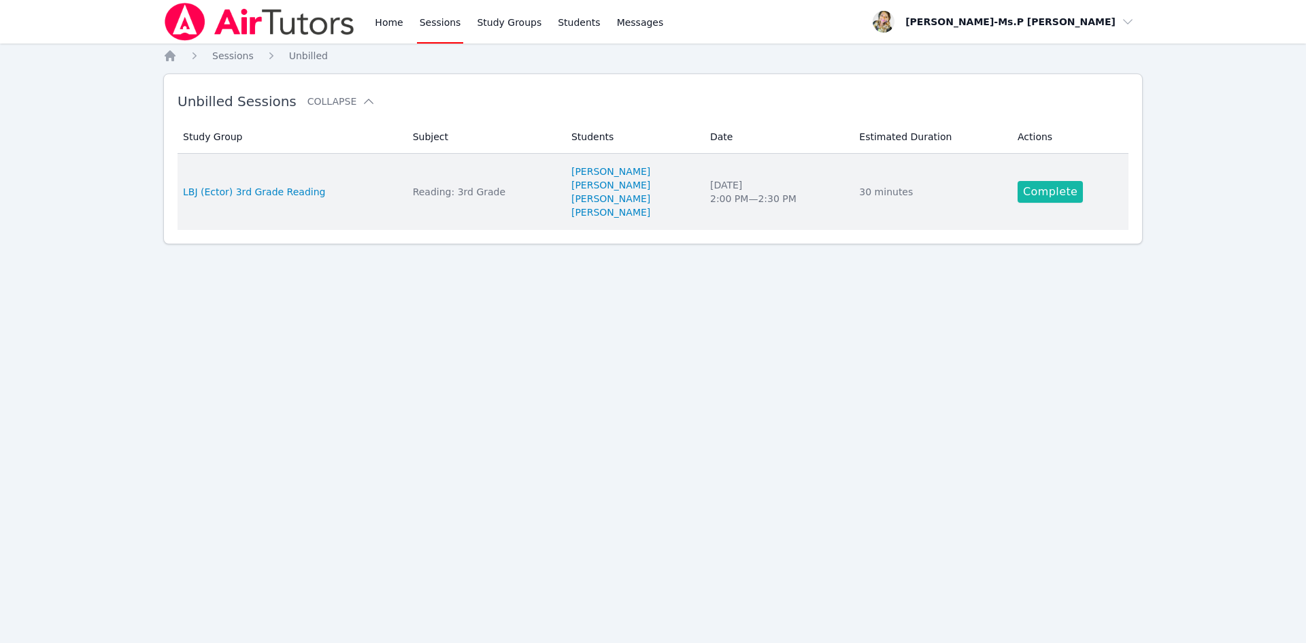
click at [1078, 192] on link "Complete" at bounding box center [1050, 192] width 65 height 22
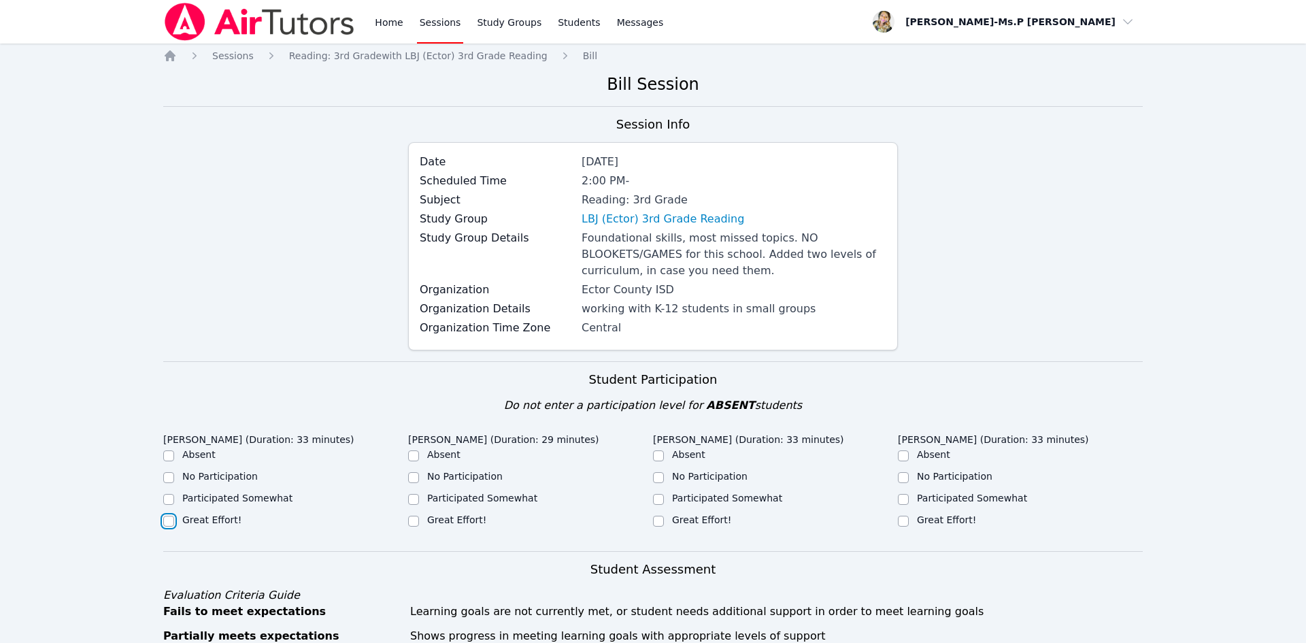
click at [168, 521] on input "Great Effort!" at bounding box center [168, 521] width 11 height 11
checkbox input "true"
click at [408, 482] on div at bounding box center [413, 477] width 11 height 16
click at [414, 482] on input "No Participation" at bounding box center [413, 477] width 11 height 11
checkbox input "true"
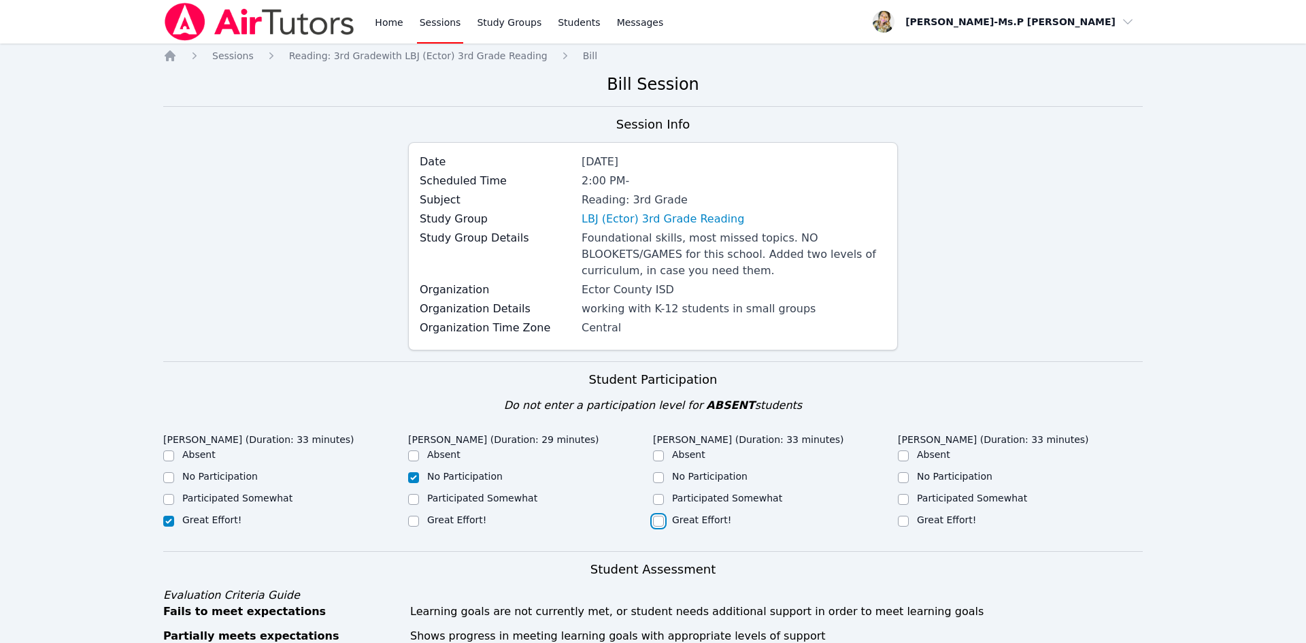
click at [659, 521] on input "Great Effort!" at bounding box center [658, 521] width 11 height 11
checkbox input "true"
click at [904, 523] on input "Great Effort!" at bounding box center [903, 521] width 11 height 11
checkbox input "true"
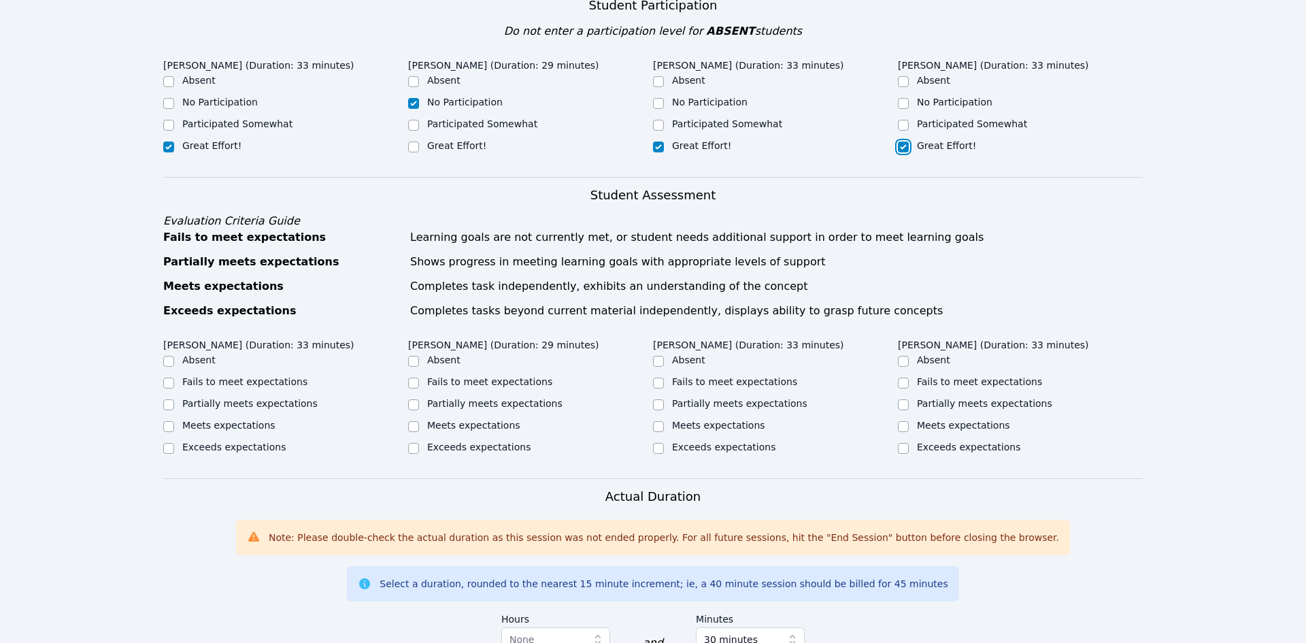
scroll to position [491, 0]
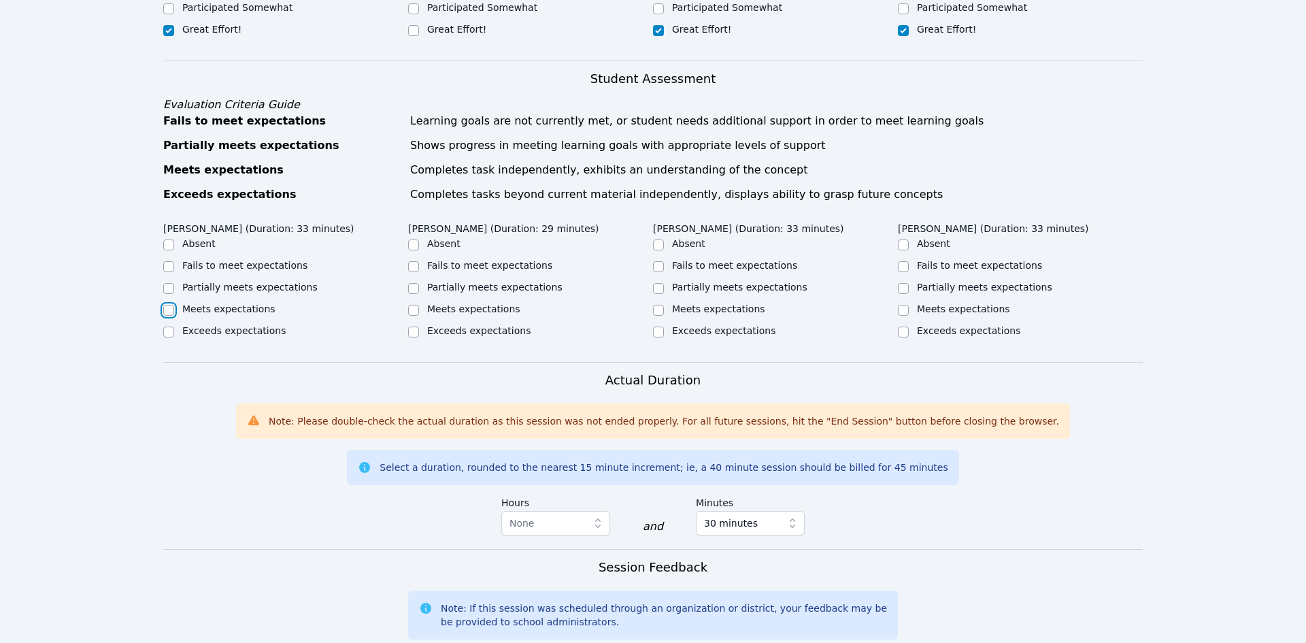
click at [169, 309] on input "Meets expectations" at bounding box center [168, 310] width 11 height 11
checkbox input "true"
click at [417, 264] on input "Fails to meet expectations" at bounding box center [413, 266] width 11 height 11
checkbox input "true"
click at [659, 312] on input "Meets expectations" at bounding box center [658, 310] width 11 height 11
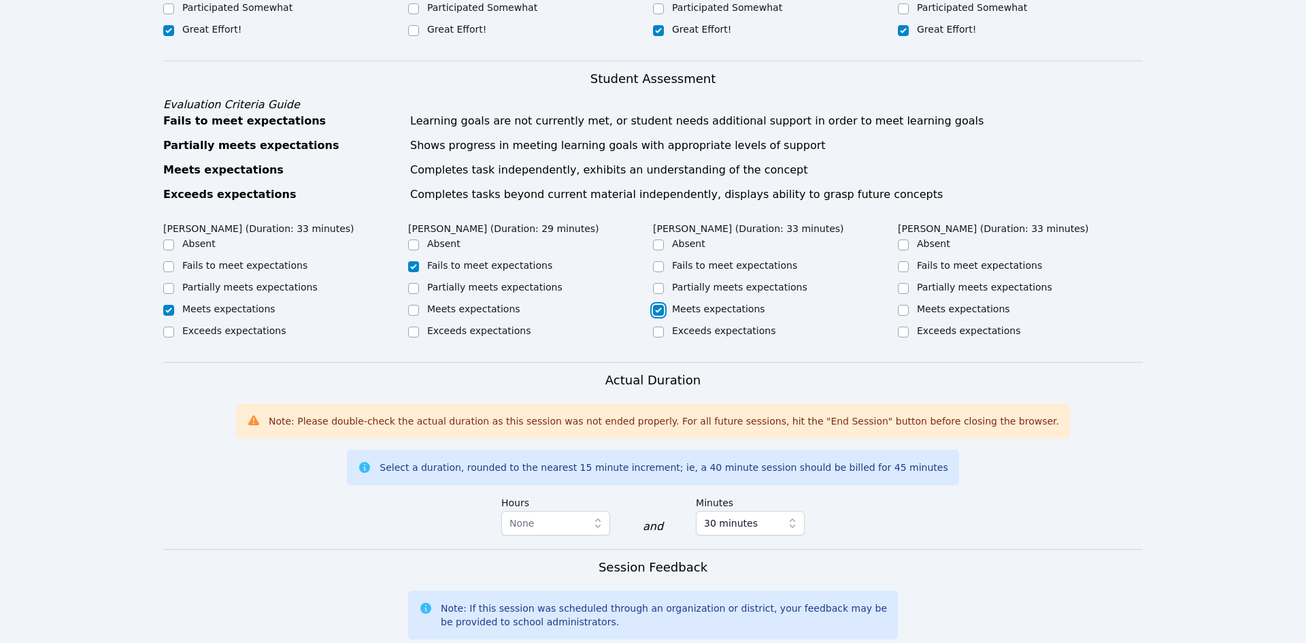
checkbox input "true"
drag, startPoint x: 417, startPoint y: 288, endPoint x: 427, endPoint y: 291, distance: 10.8
click at [417, 291] on input "Partially meets expectations" at bounding box center [413, 288] width 11 height 11
checkbox input "true"
checkbox input "false"
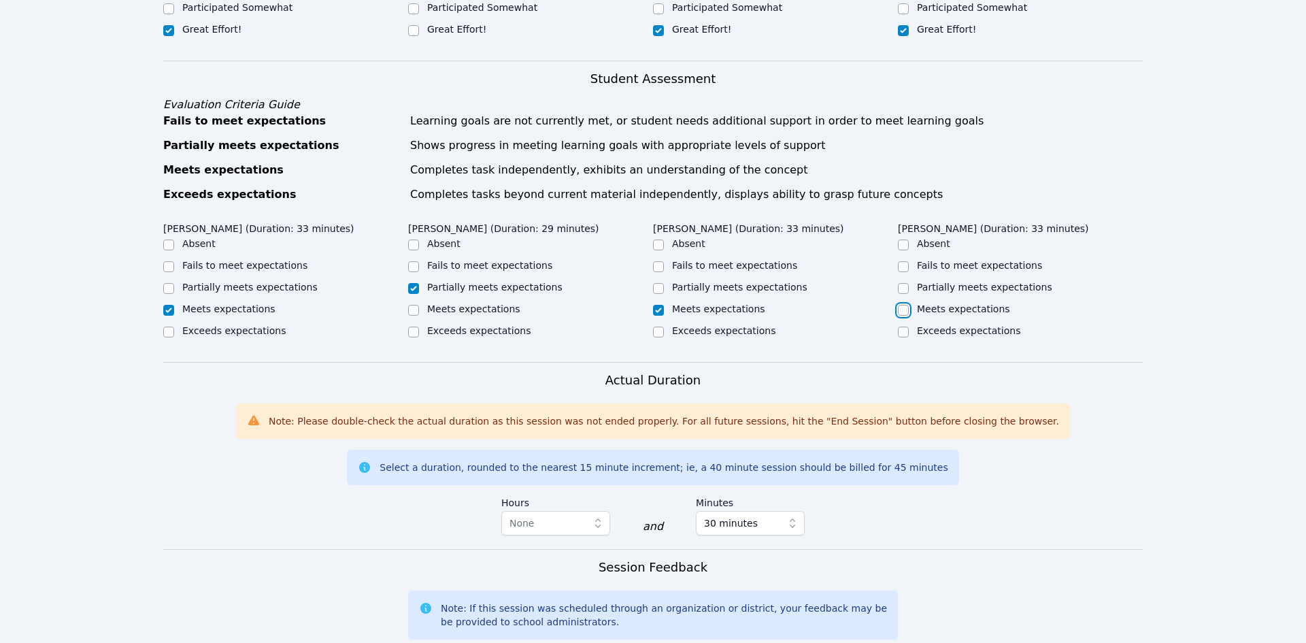
click at [902, 310] on input "Meets expectations" at bounding box center [903, 310] width 11 height 11
checkbox input "true"
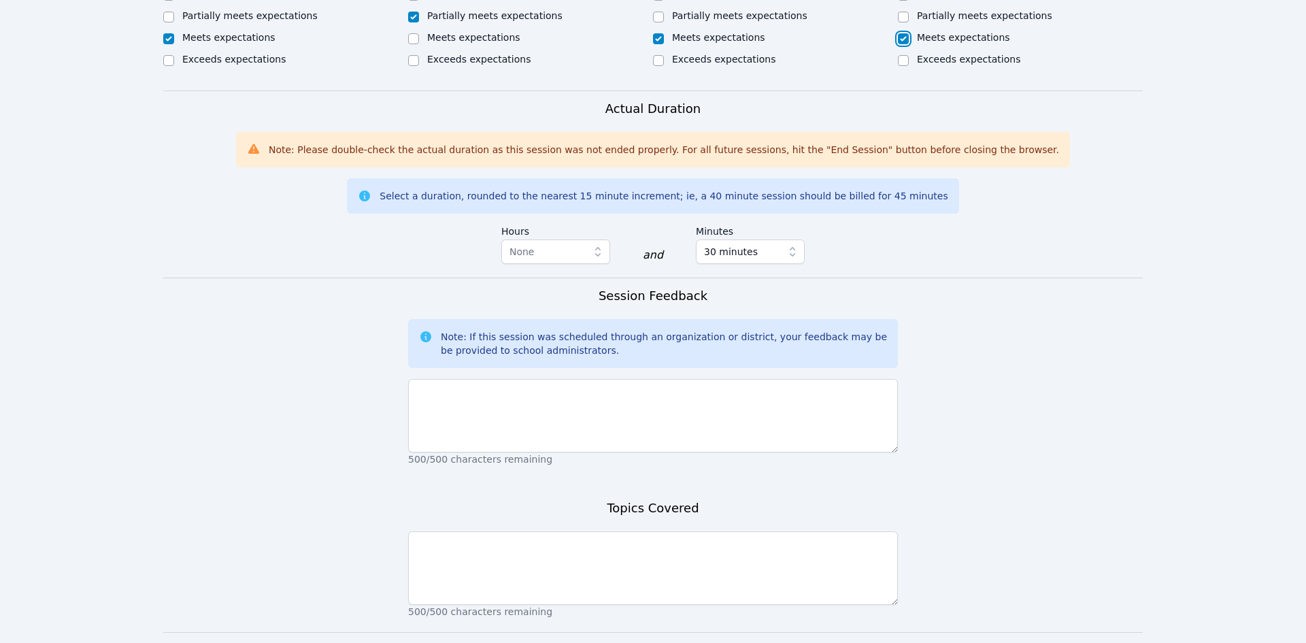
scroll to position [768, 0]
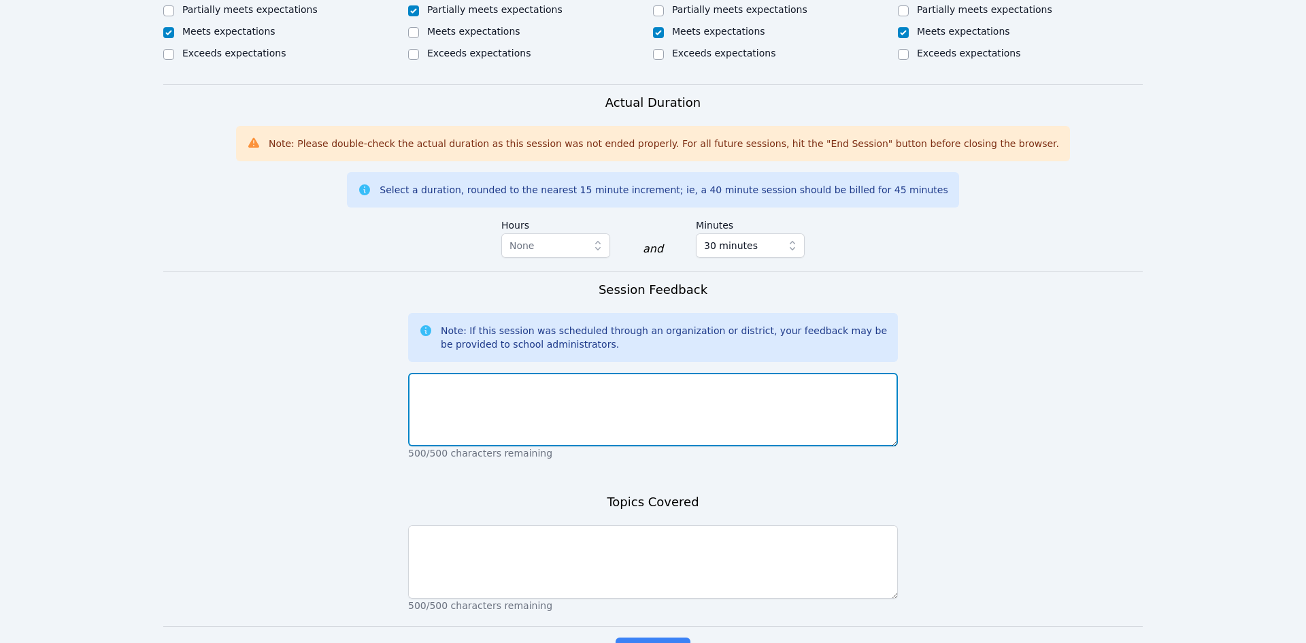
click at [488, 436] on textarea at bounding box center [653, 409] width 490 height 73
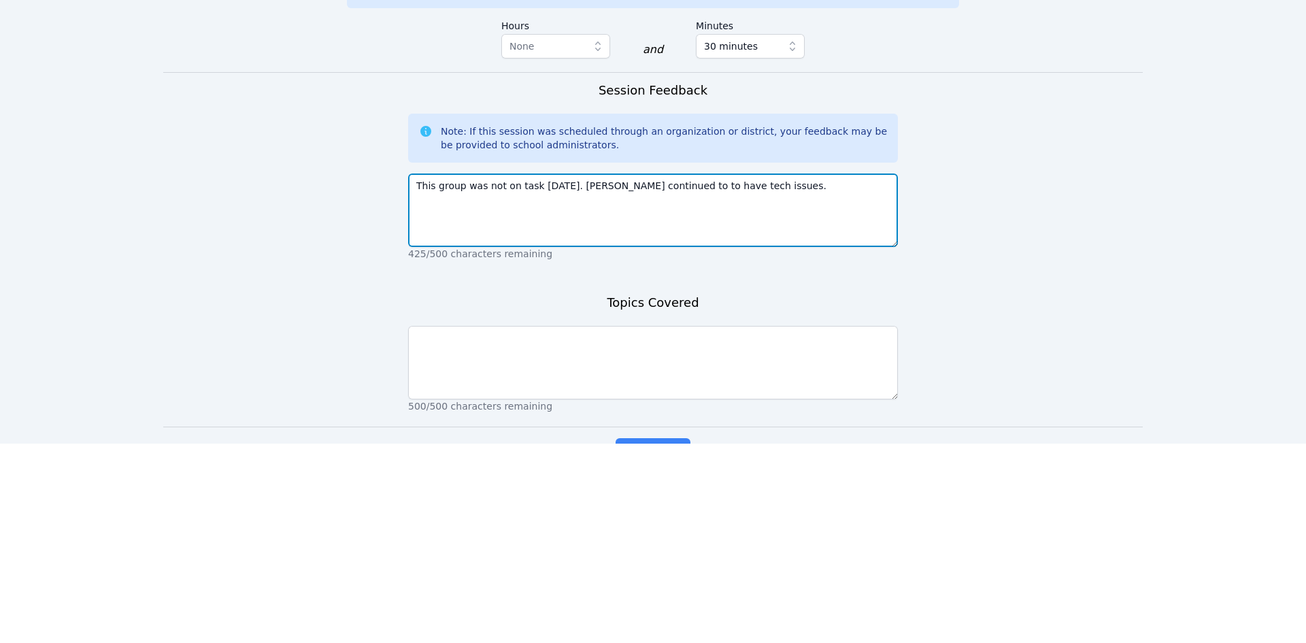
type textarea "This group was not on task today. Abraham continued to to have tech issues."
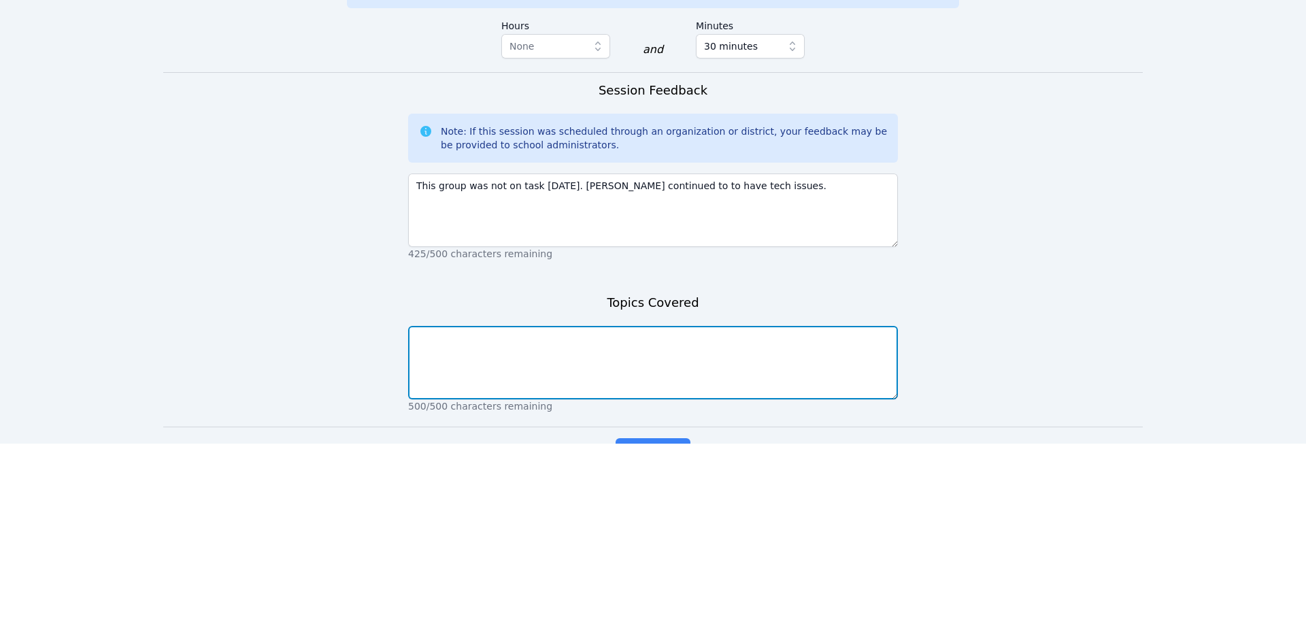
drag, startPoint x: 455, startPoint y: 550, endPoint x: 462, endPoint y: 557, distance: 9.2
click at [455, 551] on textarea at bounding box center [653, 561] width 490 height 73
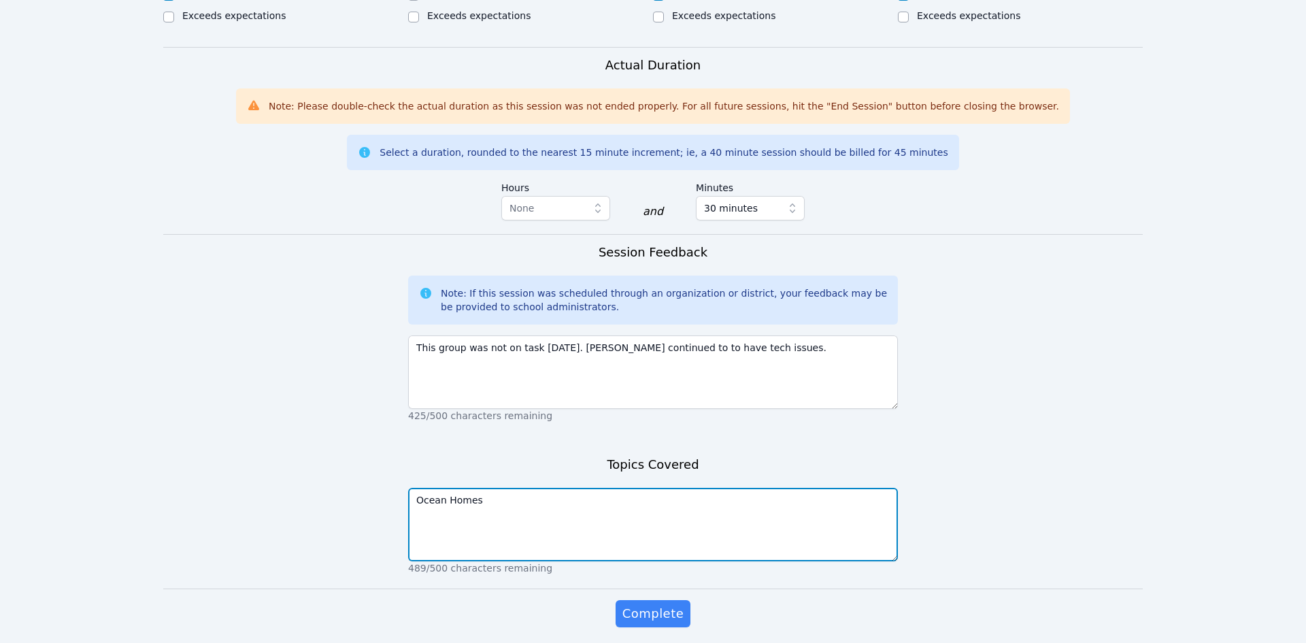
scroll to position [855, 0]
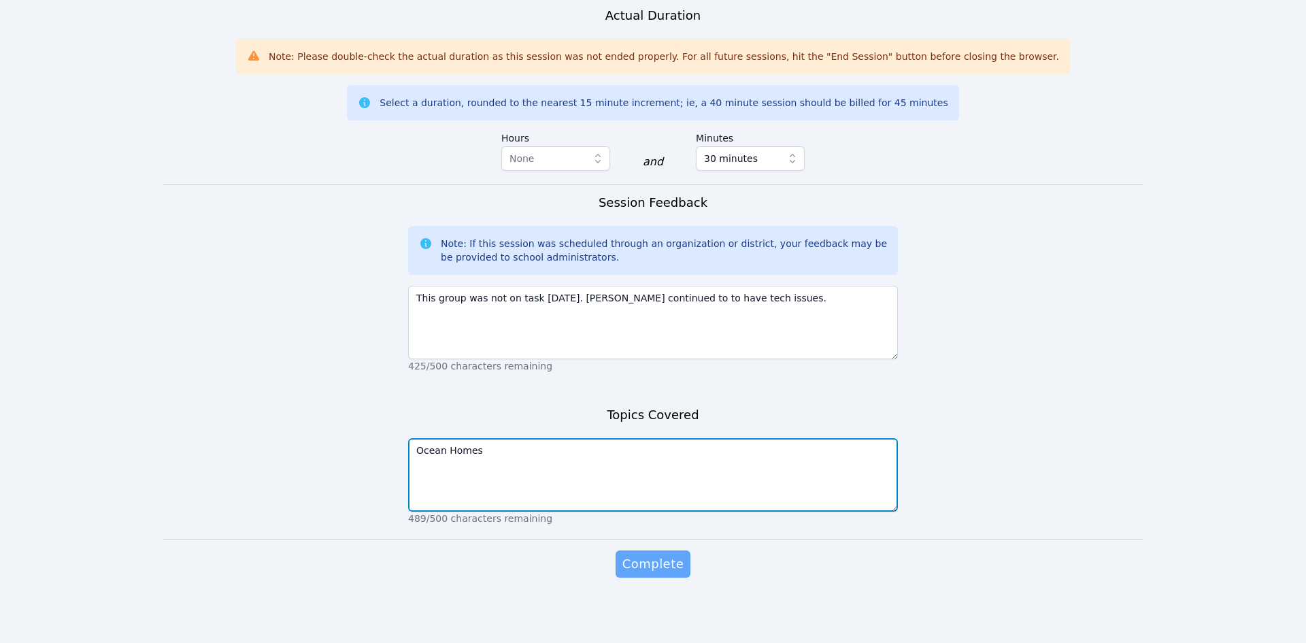
type textarea "Ocean Homes"
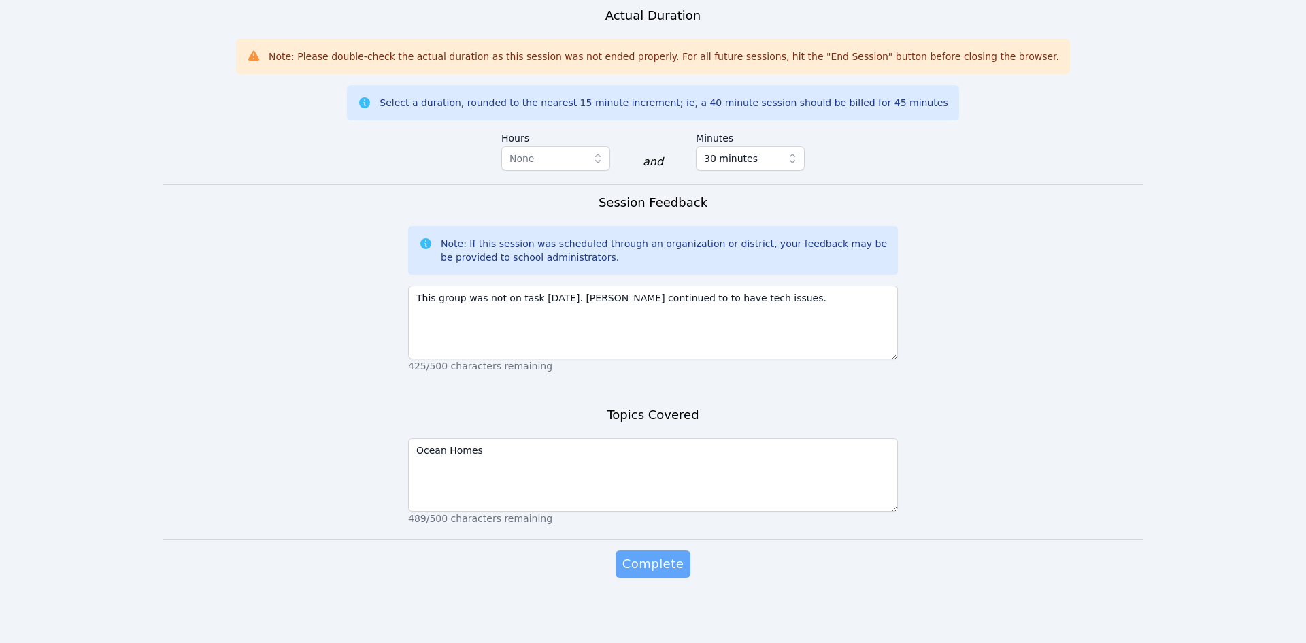
click at [644, 553] on button "Complete" at bounding box center [653, 563] width 75 height 27
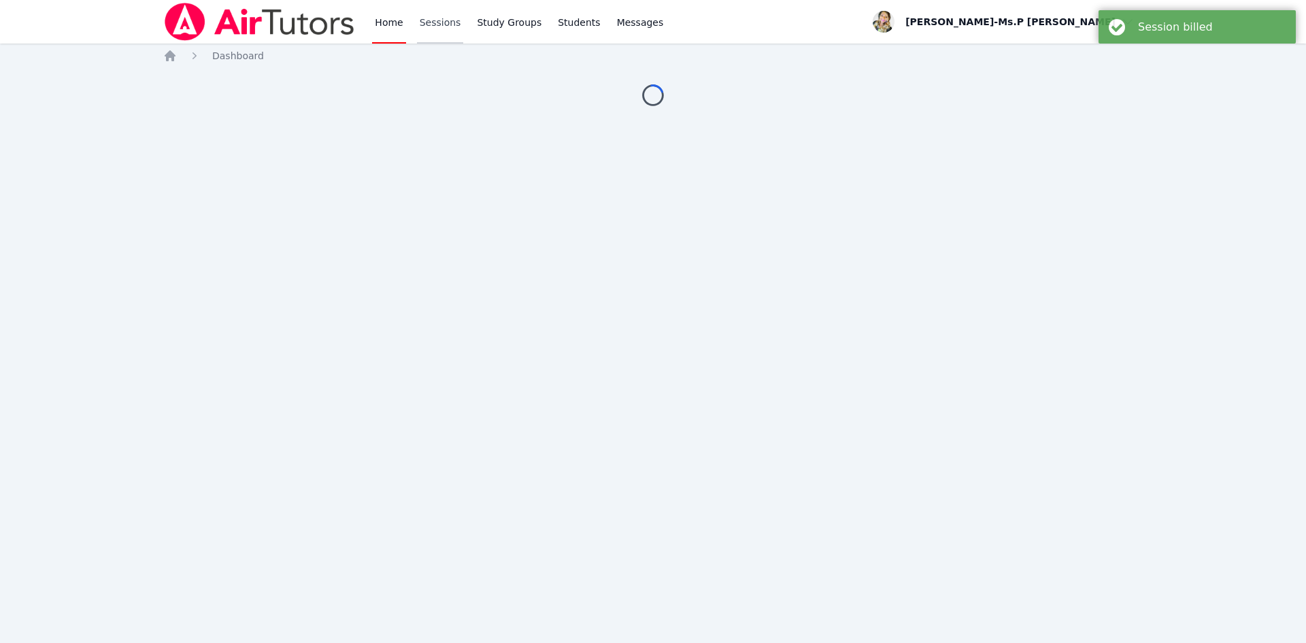
click at [444, 18] on link "Sessions" at bounding box center [440, 22] width 47 height 44
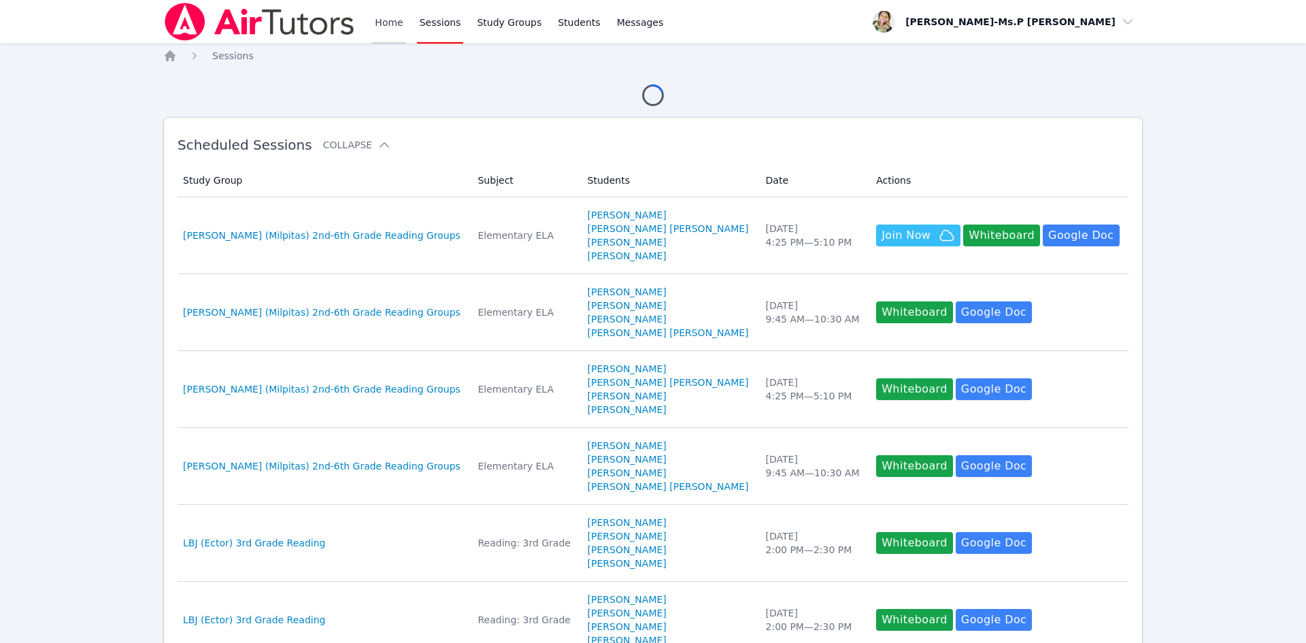
click at [396, 27] on link "Home" at bounding box center [388, 22] width 33 height 44
